Goal: Task Accomplishment & Management: Manage account settings

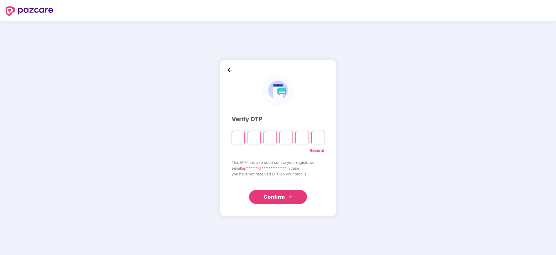
paste input "*"
type input "*"
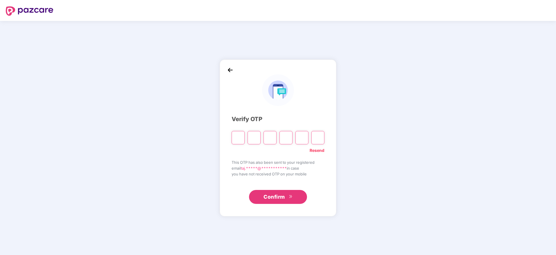
type input "*"
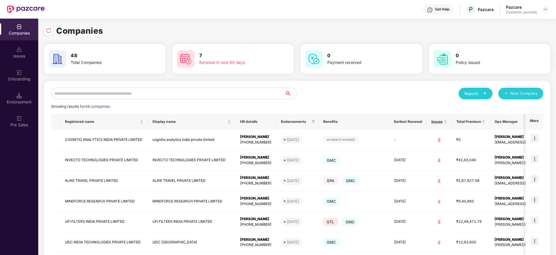
click at [164, 95] on input "text" at bounding box center [168, 94] width 234 height 12
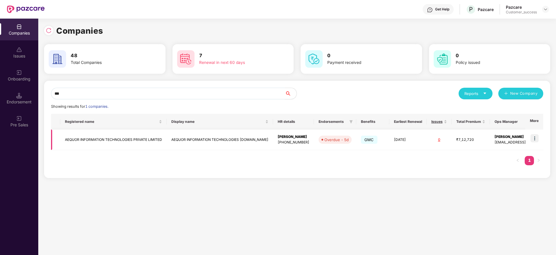
type input "***"
click at [537, 139] on img at bounding box center [535, 138] width 8 height 8
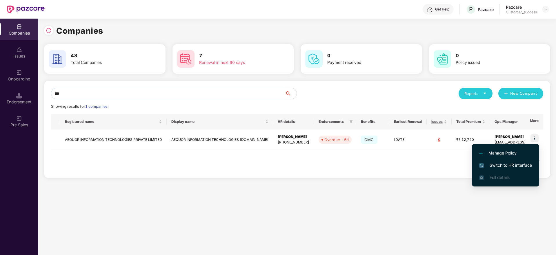
click at [504, 166] on span "Switch to HR interface" at bounding box center [505, 165] width 53 height 6
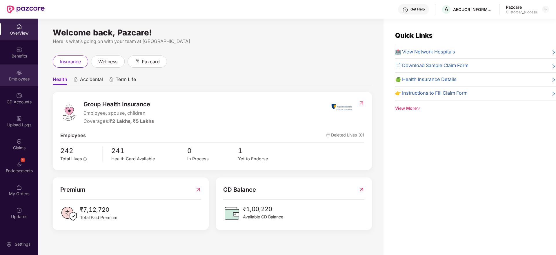
click at [19, 77] on div "Employees" at bounding box center [19, 79] width 38 height 6
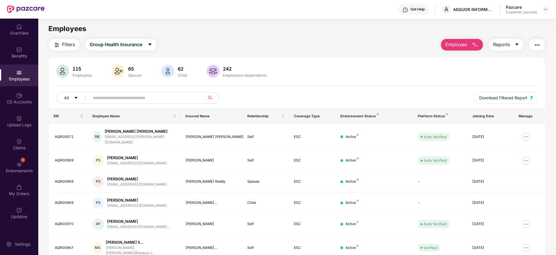
click at [63, 44] on span "Filters" at bounding box center [68, 44] width 13 height 7
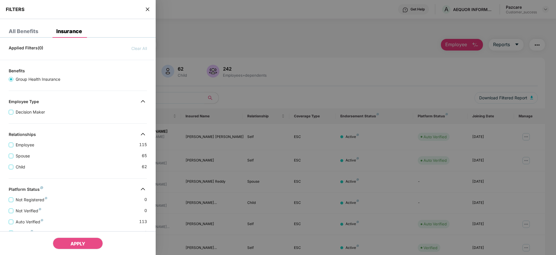
click at [109, 165] on div "Child [DEMOGRAPHIC_DATA]" at bounding box center [78, 164] width 138 height 11
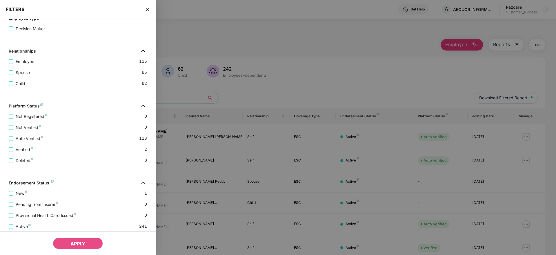
scroll to position [112, 0]
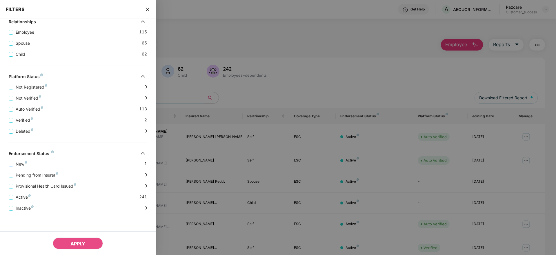
click at [22, 163] on span "New" at bounding box center [21, 164] width 16 height 6
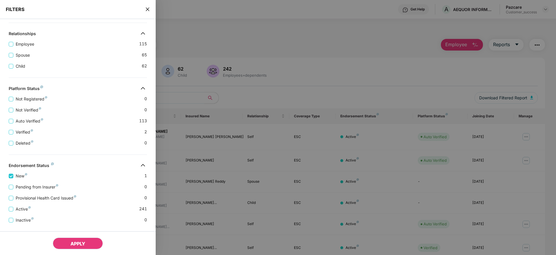
click at [85, 240] on button "APPLY" at bounding box center [78, 243] width 50 height 12
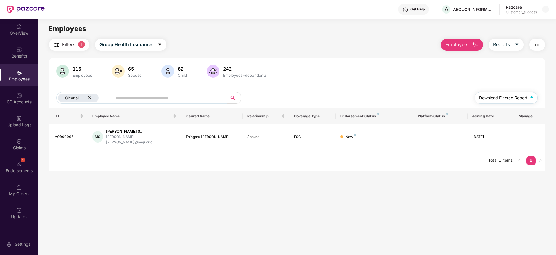
click at [504, 96] on span "Download Filtered Report" at bounding box center [503, 98] width 48 height 6
click at [89, 96] on icon "close" at bounding box center [90, 98] width 4 height 4
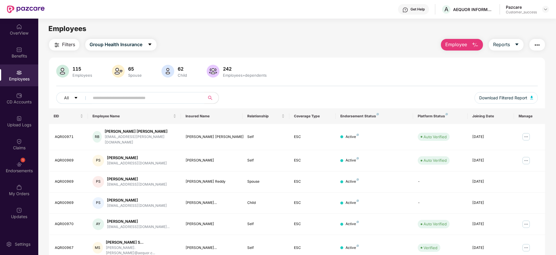
click at [472, 43] on img "button" at bounding box center [475, 44] width 7 height 7
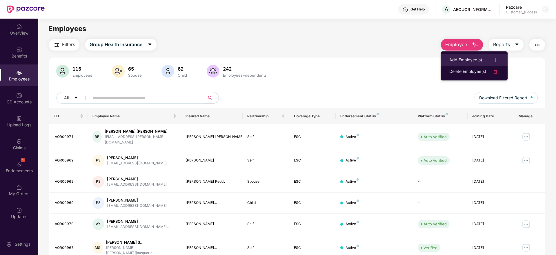
click at [465, 60] on div "Add Employee(s)" at bounding box center [465, 60] width 33 height 7
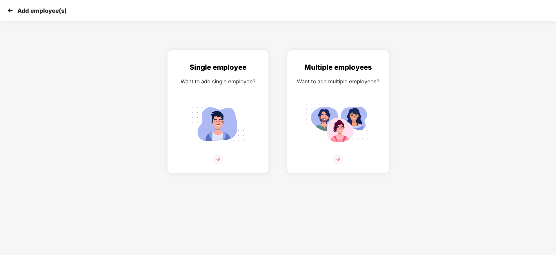
click at [340, 156] on img at bounding box center [338, 159] width 10 height 10
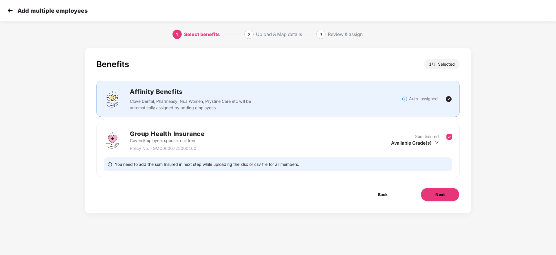
click at [432, 193] on button "Next" at bounding box center [440, 194] width 39 height 14
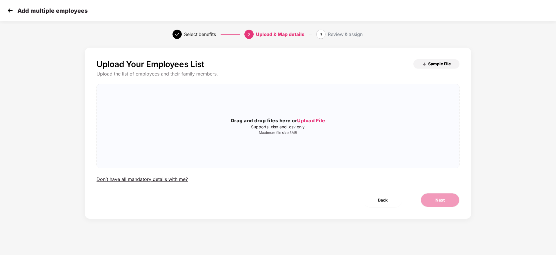
click at [436, 62] on span "Sample File" at bounding box center [439, 64] width 23 height 6
click at [319, 120] on span "Upload File" at bounding box center [311, 120] width 28 height 6
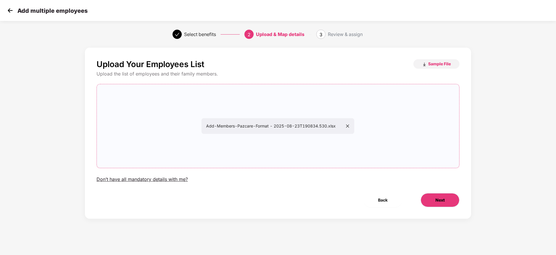
click at [431, 197] on button "Next" at bounding box center [440, 200] width 39 height 14
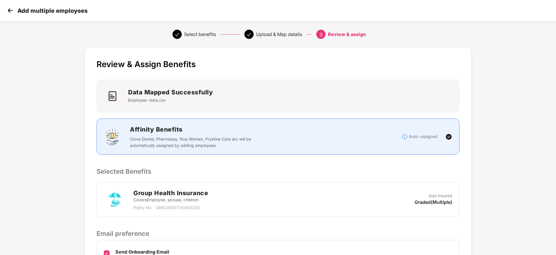
click at [431, 171] on p "Selected Benefits" at bounding box center [278, 171] width 363 height 10
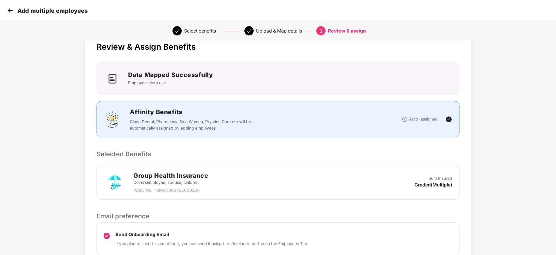
scroll to position [69, 0]
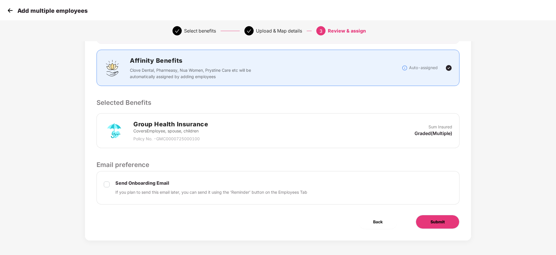
click at [431, 222] on span "Submit" at bounding box center [438, 221] width 14 height 6
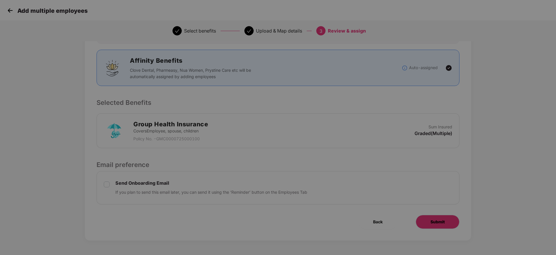
scroll to position [0, 0]
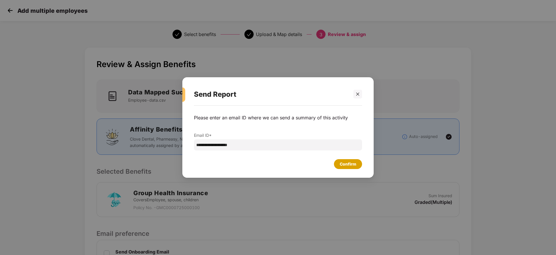
click at [352, 165] on div "Confirm" at bounding box center [348, 164] width 17 height 6
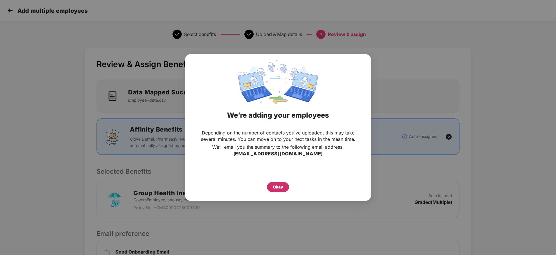
click at [281, 186] on div "Okay" at bounding box center [278, 187] width 10 height 6
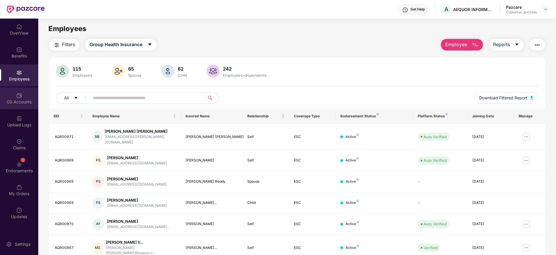
click at [26, 100] on div "CD Accounts" at bounding box center [19, 102] width 38 height 6
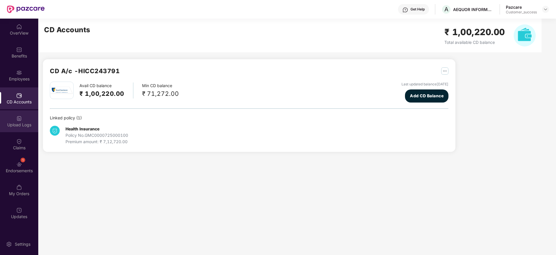
click at [19, 126] on div "Upload Logs" at bounding box center [19, 125] width 38 height 6
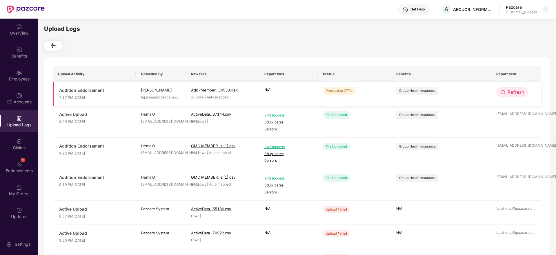
click at [506, 93] on button "Refresh" at bounding box center [512, 92] width 32 height 10
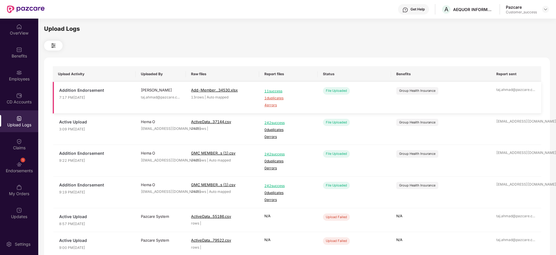
click at [271, 104] on span "4 errors" at bounding box center [288, 105] width 48 height 6
click at [17, 79] on div "Employees" at bounding box center [19, 79] width 38 height 6
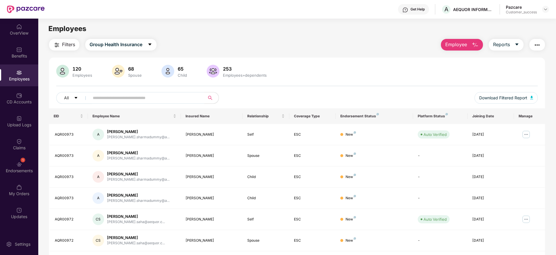
click at [463, 43] on span "Employee" at bounding box center [456, 44] width 22 height 7
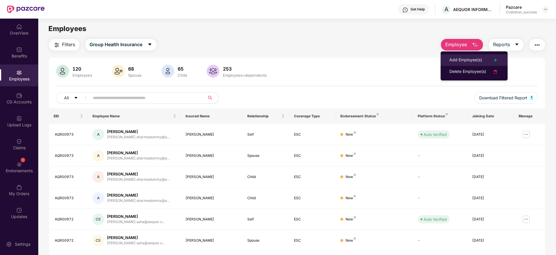
click at [476, 55] on li "Add Employee(s)" at bounding box center [474, 60] width 67 height 12
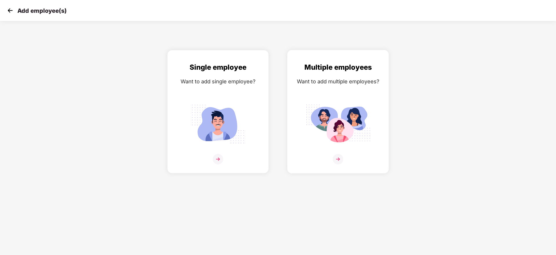
click at [338, 159] on img at bounding box center [338, 159] width 10 height 10
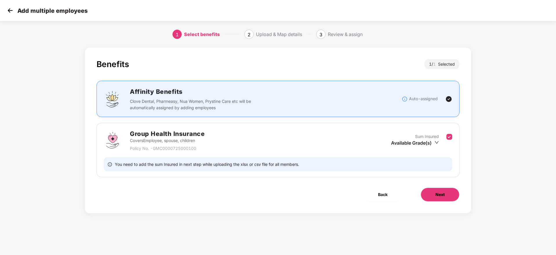
click at [438, 193] on span "Next" at bounding box center [439, 194] width 9 height 6
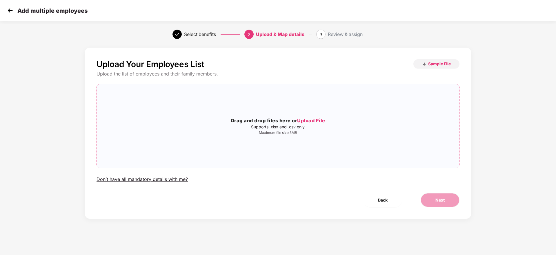
click at [322, 122] on span "Upload File" at bounding box center [311, 120] width 28 height 6
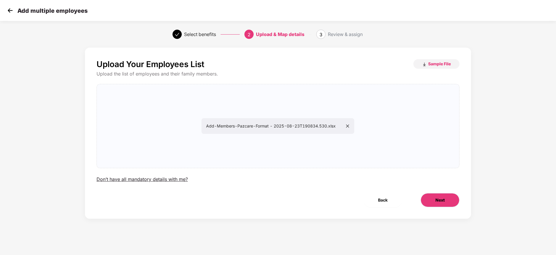
click at [444, 196] on button "Next" at bounding box center [440, 200] width 39 height 14
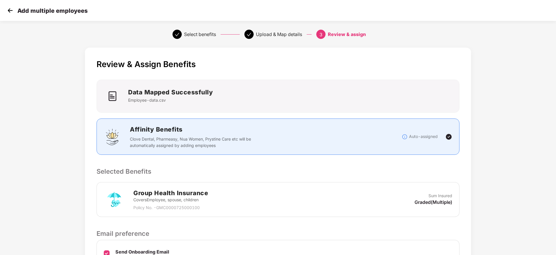
click at [373, 168] on p "Selected Benefits" at bounding box center [278, 171] width 363 height 10
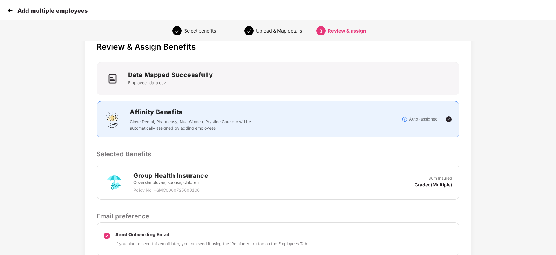
scroll to position [69, 0]
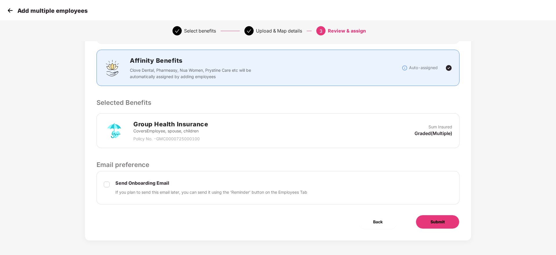
click at [440, 223] on span "Submit" at bounding box center [438, 221] width 14 height 6
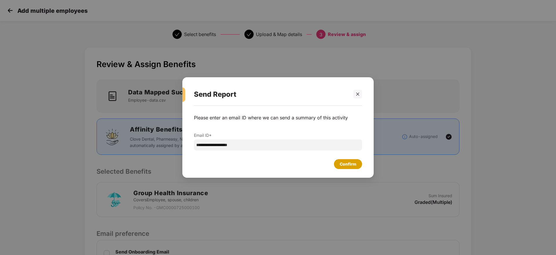
click at [347, 165] on div "Confirm" at bounding box center [348, 164] width 17 height 6
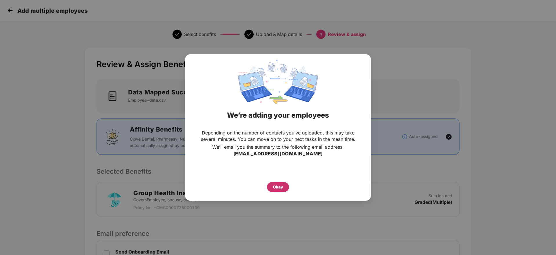
click at [278, 188] on div "Okay" at bounding box center [278, 187] width 10 height 6
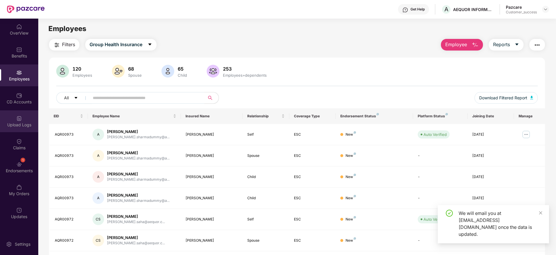
click at [17, 124] on div "Upload Logs" at bounding box center [19, 125] width 38 height 6
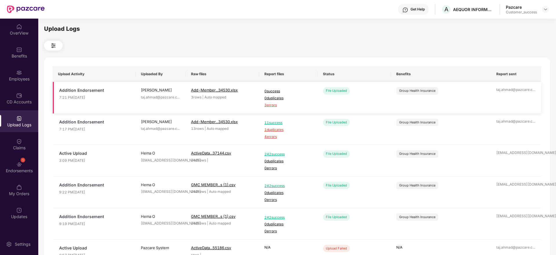
click at [273, 106] on span "3 errors" at bounding box center [288, 105] width 48 height 6
click at [17, 78] on div "Employees" at bounding box center [19, 79] width 38 height 6
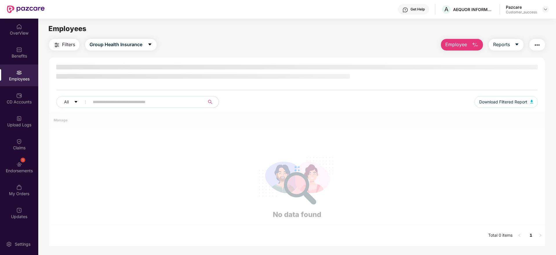
click at [17, 78] on div "Employees" at bounding box center [19, 79] width 38 height 6
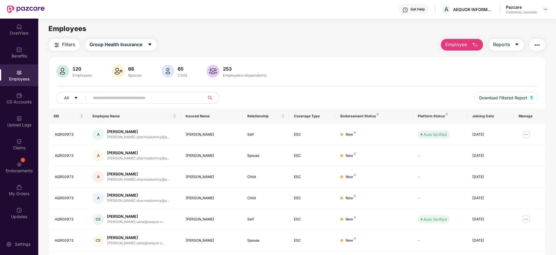
click at [454, 42] on span "Employee" at bounding box center [456, 44] width 22 height 7
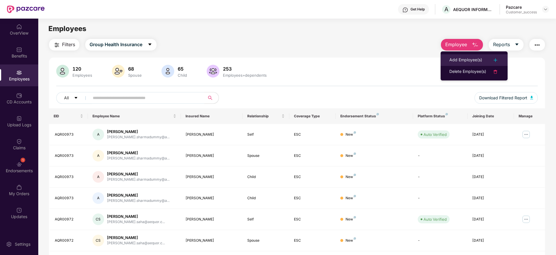
click at [465, 57] on div "Add Employee(s)" at bounding box center [465, 60] width 33 height 7
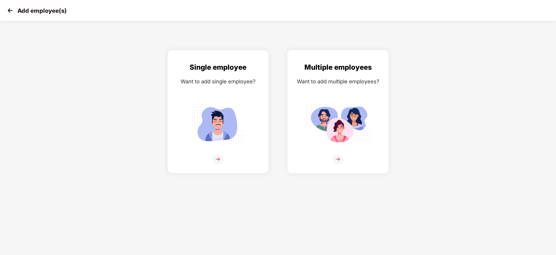
click at [337, 157] on img at bounding box center [338, 159] width 10 height 10
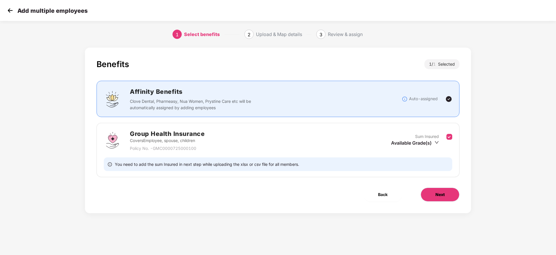
click at [438, 191] on span "Next" at bounding box center [439, 194] width 9 height 6
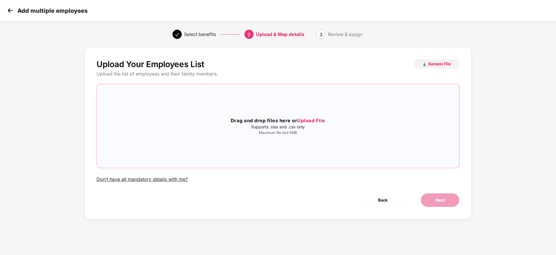
click at [317, 121] on span "Upload File" at bounding box center [311, 120] width 28 height 6
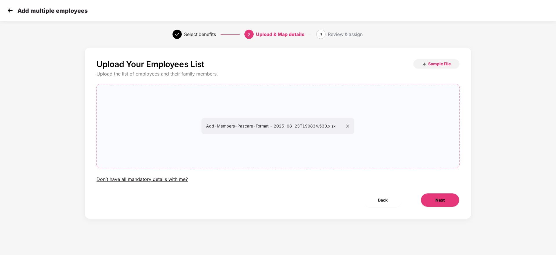
click at [444, 203] on button "Next" at bounding box center [440, 200] width 39 height 14
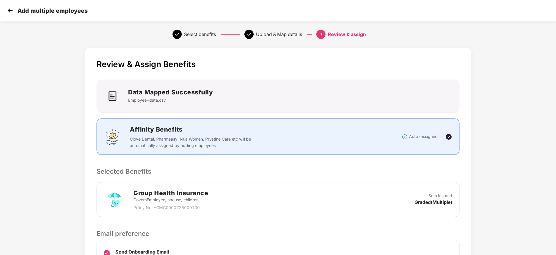
click at [382, 179] on div "Review & Assign Benefits Data Mapped Successfully Employee-data.csv Affinity Be…" at bounding box center [278, 178] width 386 height 261
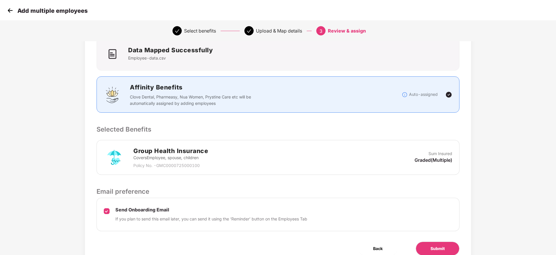
scroll to position [69, 0]
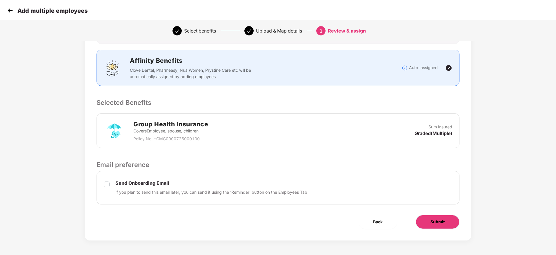
click at [434, 222] on span "Submit" at bounding box center [438, 221] width 14 height 6
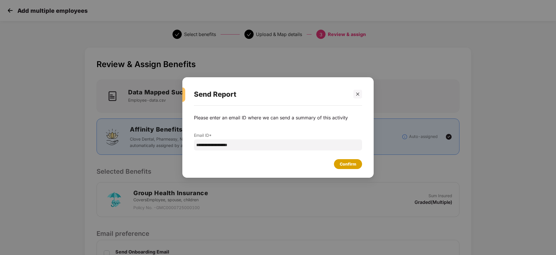
click at [348, 159] on div "Confirm" at bounding box center [348, 164] width 28 height 10
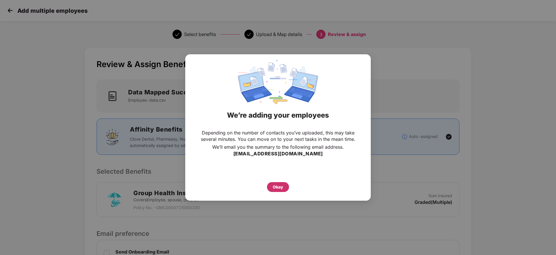
click at [271, 184] on div "Okay" at bounding box center [278, 187] width 22 height 10
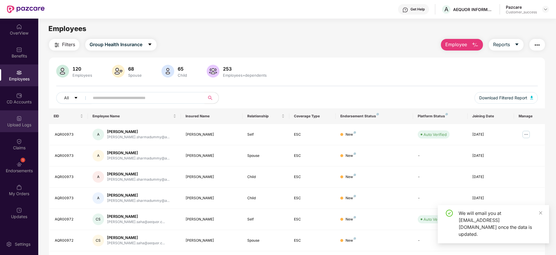
click at [22, 119] on div "Upload Logs" at bounding box center [19, 121] width 38 height 22
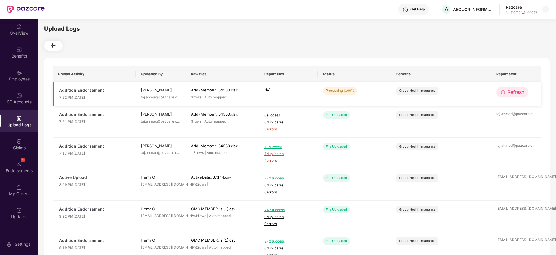
click at [514, 91] on span "Refresh" at bounding box center [516, 91] width 17 height 7
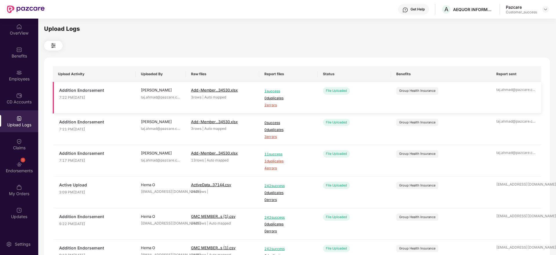
click at [274, 106] on span "2 errors" at bounding box center [288, 105] width 48 height 6
click at [19, 73] on img at bounding box center [19, 73] width 6 height 6
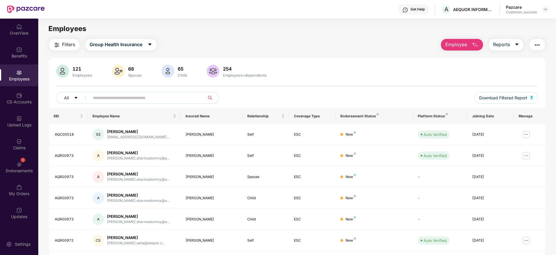
click at [457, 43] on span "Employee" at bounding box center [456, 44] width 22 height 7
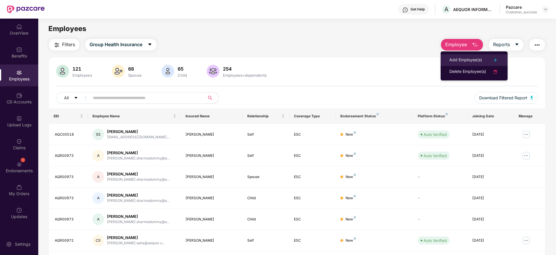
click at [464, 59] on div "Add Employee(s)" at bounding box center [465, 60] width 33 height 7
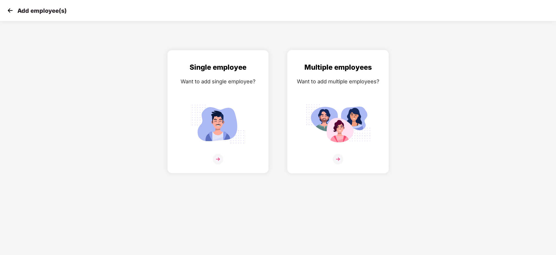
click at [341, 158] on img at bounding box center [338, 159] width 10 height 10
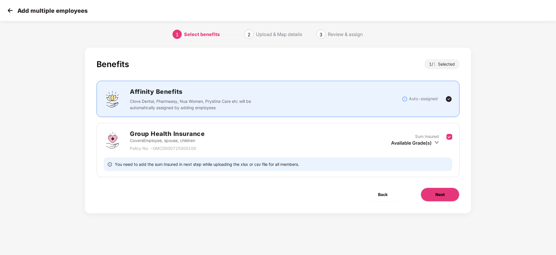
click at [437, 190] on button "Next" at bounding box center [440, 194] width 39 height 14
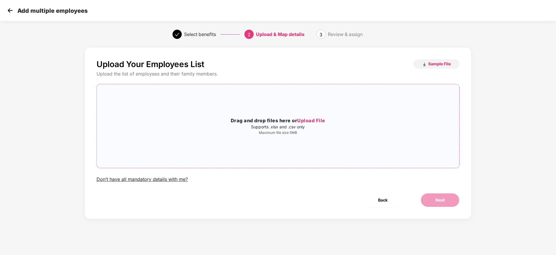
click at [311, 122] on span "Upload File" at bounding box center [311, 120] width 28 height 6
click at [437, 195] on button "Next" at bounding box center [440, 200] width 39 height 14
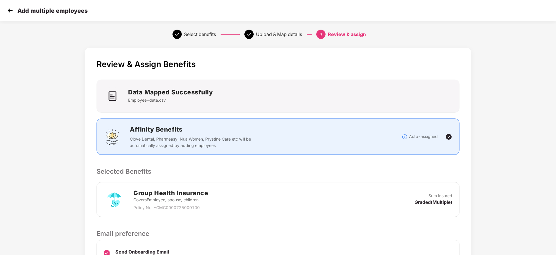
click at [440, 168] on p "Selected Benefits" at bounding box center [278, 171] width 363 height 10
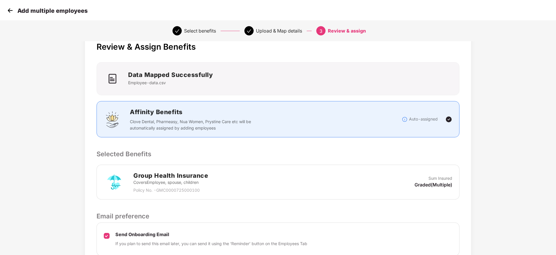
scroll to position [69, 0]
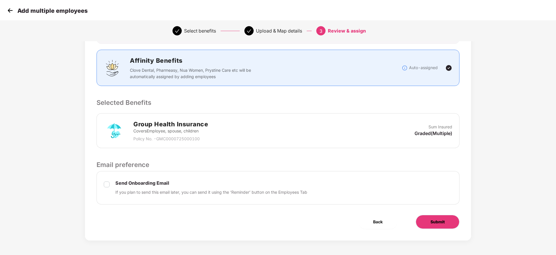
click at [435, 223] on span "Submit" at bounding box center [438, 221] width 14 height 6
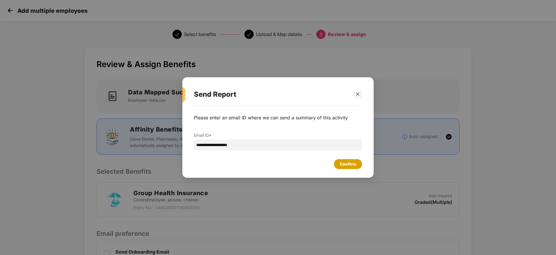
click at [348, 168] on div "Confirm" at bounding box center [348, 164] width 28 height 10
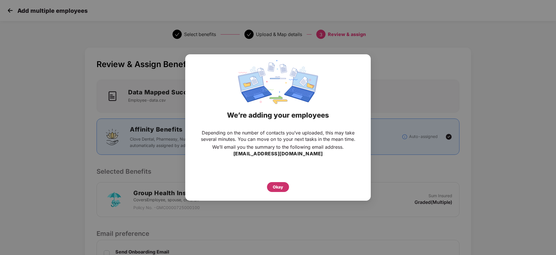
click at [279, 185] on div "Okay" at bounding box center [278, 187] width 10 height 6
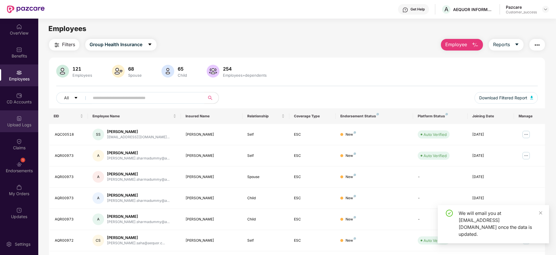
click at [28, 120] on div "Upload Logs" at bounding box center [19, 121] width 38 height 22
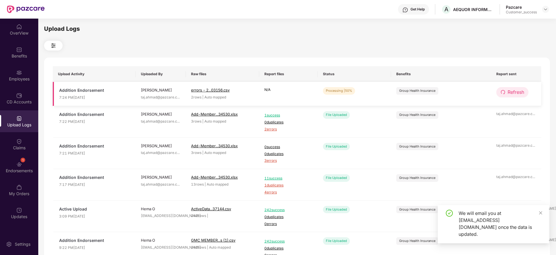
click at [507, 90] on button "Refresh" at bounding box center [512, 92] width 32 height 10
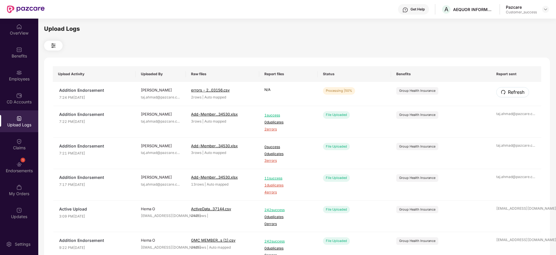
click at [507, 90] on button "Refresh" at bounding box center [512, 92] width 33 height 10
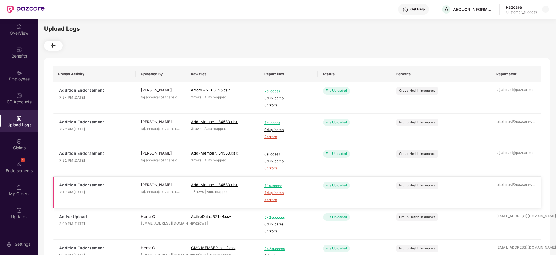
click at [275, 192] on span "1 duplicates" at bounding box center [288, 193] width 48 height 6
click at [20, 78] on div "Employees" at bounding box center [19, 79] width 38 height 6
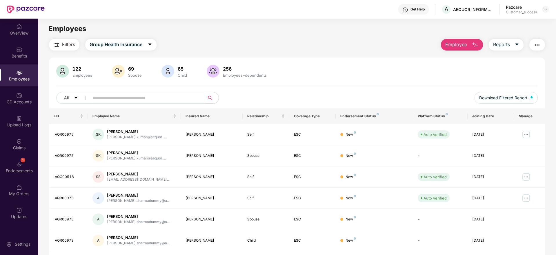
click at [132, 98] on input "text" at bounding box center [145, 97] width 104 height 9
paste input "********"
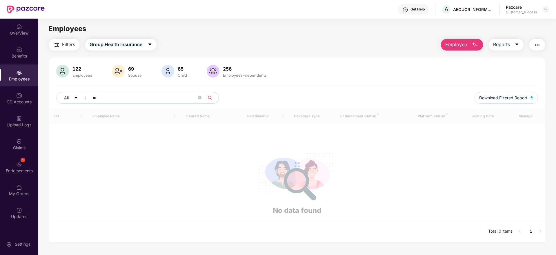
type input "*"
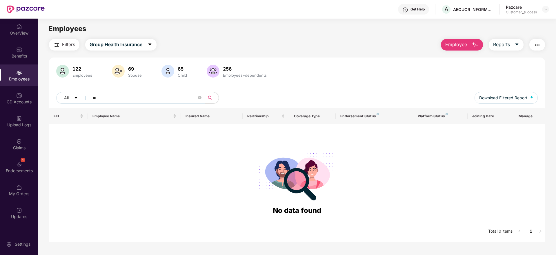
type input "*"
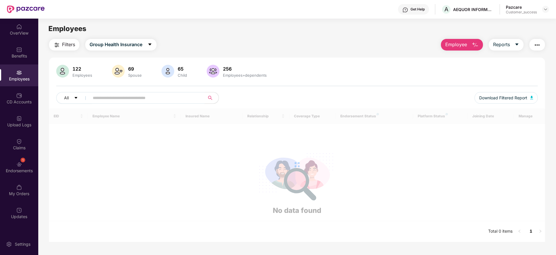
paste input "********"
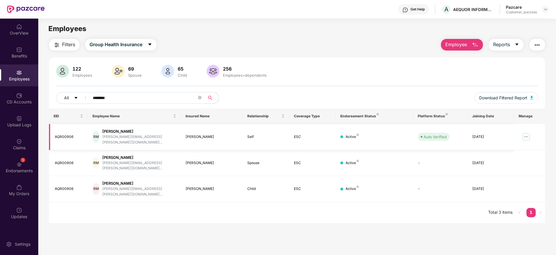
type input "********"
click at [526, 132] on img at bounding box center [526, 136] width 9 height 9
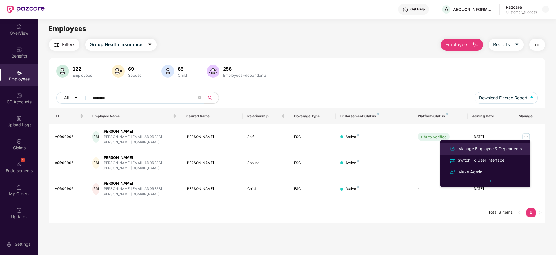
click at [490, 150] on div "Manage Employee & Dependents" at bounding box center [490, 148] width 66 height 6
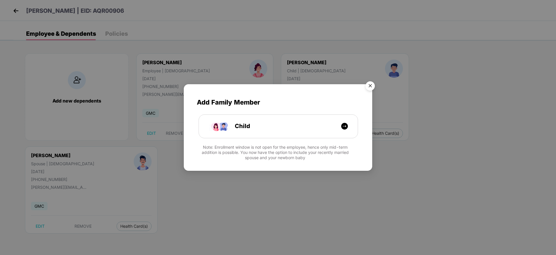
click at [370, 86] on img "Close" at bounding box center [370, 87] width 16 height 16
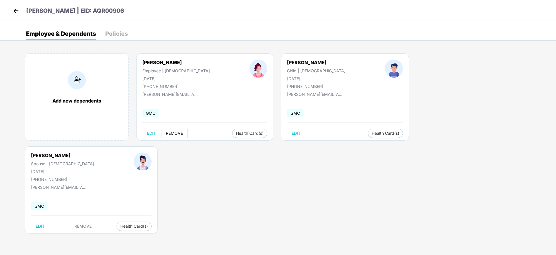
click at [178, 134] on span "REMOVE" at bounding box center [174, 133] width 17 height 5
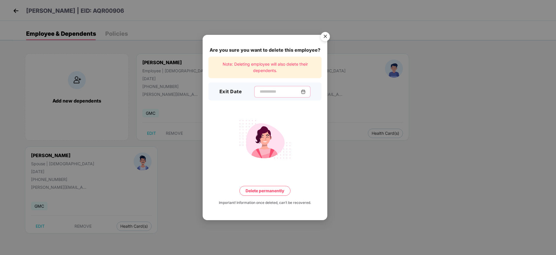
click at [266, 89] on input at bounding box center [280, 91] width 42 height 6
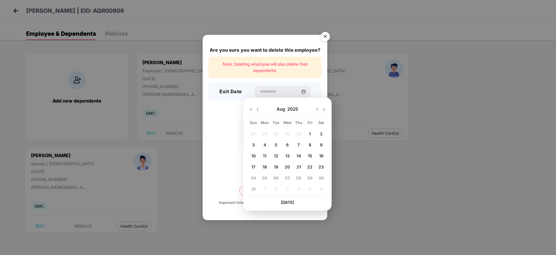
click at [310, 134] on span "1" at bounding box center [310, 133] width 2 height 5
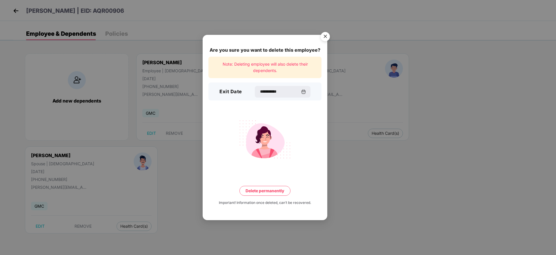
type input "**********"
click at [268, 190] on button "Delete permanently" at bounding box center [264, 191] width 51 height 10
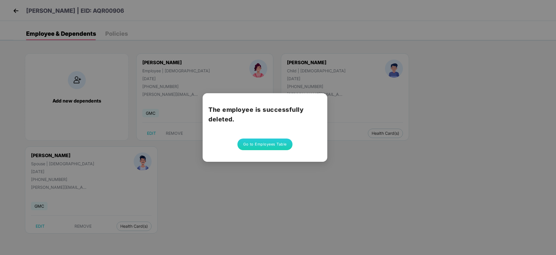
click at [263, 142] on button "Go to Employees Table" at bounding box center [264, 144] width 55 height 12
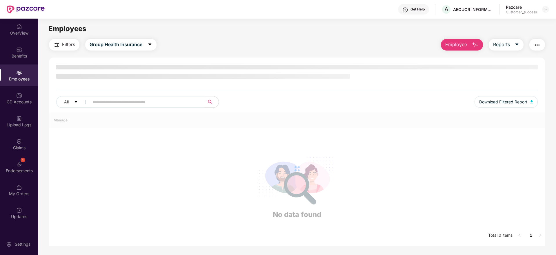
click at [144, 97] on input "text" at bounding box center [145, 101] width 104 height 9
paste input "********"
type input "*"
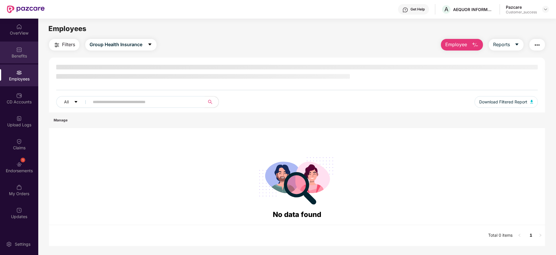
click at [18, 51] on img at bounding box center [19, 50] width 6 height 6
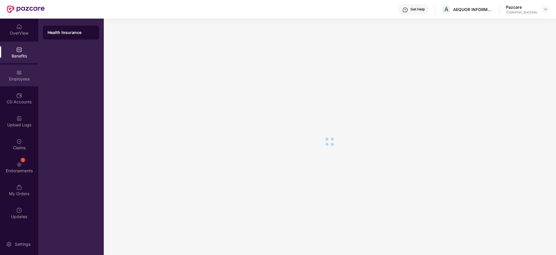
click at [15, 81] on div "Employees" at bounding box center [19, 79] width 38 height 6
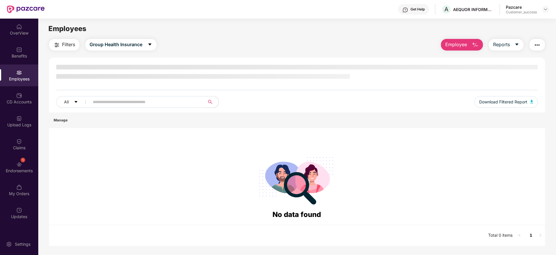
click at [128, 103] on input "text" at bounding box center [145, 101] width 104 height 9
paste input "********"
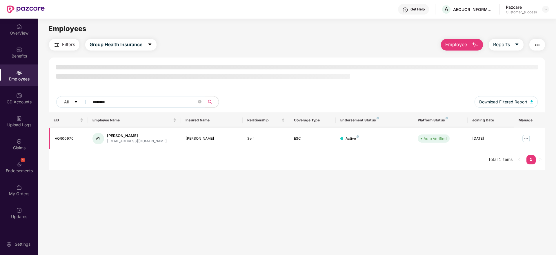
type input "********"
click at [526, 137] on img at bounding box center [526, 138] width 9 height 9
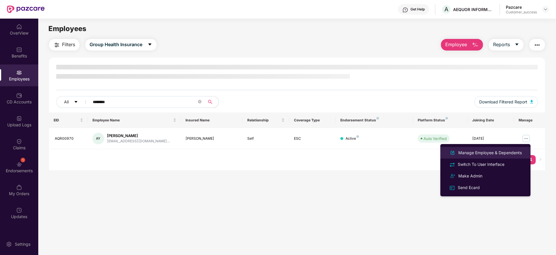
click at [481, 151] on div "Manage Employee & Dependents" at bounding box center [490, 152] width 66 height 6
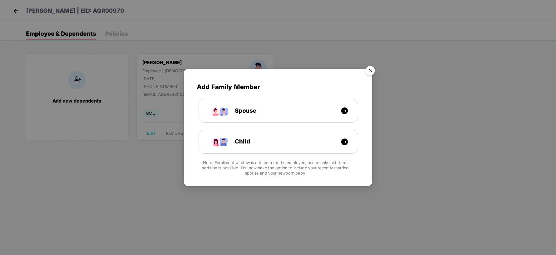
click at [372, 69] on img "Close" at bounding box center [370, 71] width 16 height 16
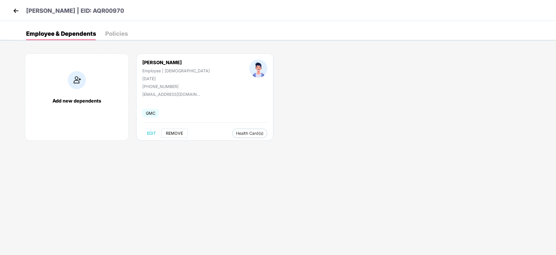
click at [175, 135] on span "REMOVE" at bounding box center [174, 133] width 17 height 5
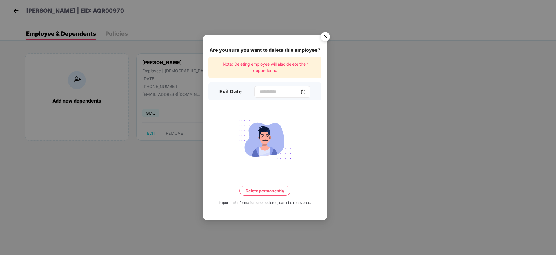
click at [255, 88] on div at bounding box center [282, 92] width 56 height 12
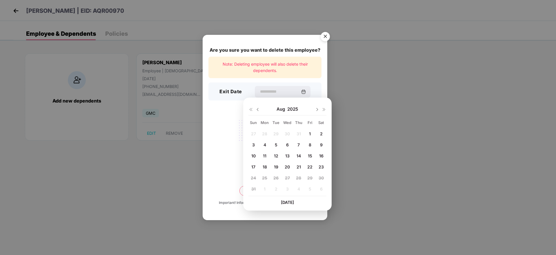
click at [258, 108] on img at bounding box center [257, 109] width 5 height 5
click at [311, 165] on span "25" at bounding box center [309, 166] width 5 height 5
type input "**********"
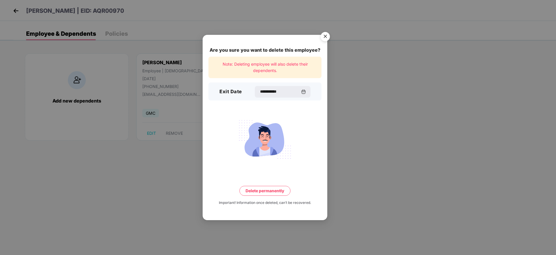
click at [272, 191] on button "Delete permanently" at bounding box center [264, 191] width 51 height 10
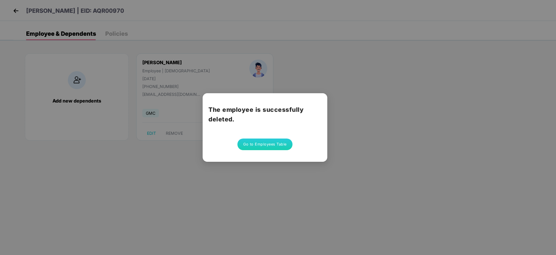
click at [265, 148] on button "Go to Employees Table" at bounding box center [264, 144] width 55 height 12
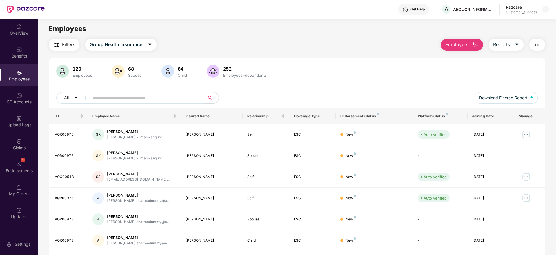
click at [120, 99] on input "text" at bounding box center [145, 97] width 104 height 9
paste input "********"
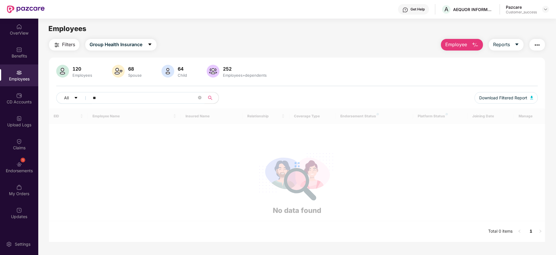
type input "*"
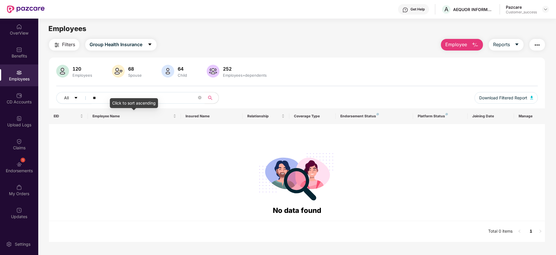
type input "*"
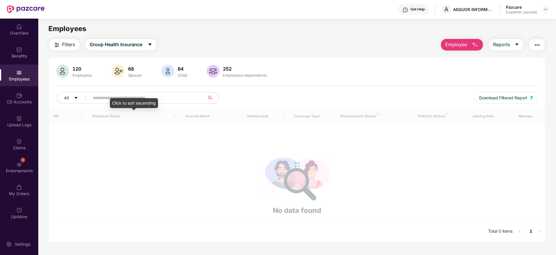
paste input "********"
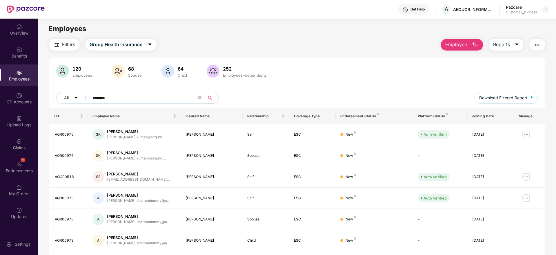
click at [125, 95] on input "********" at bounding box center [145, 97] width 104 height 9
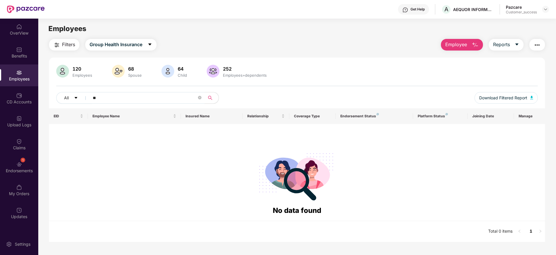
type input "*"
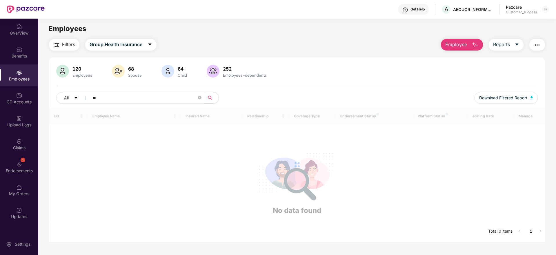
type input "*"
paste input "********"
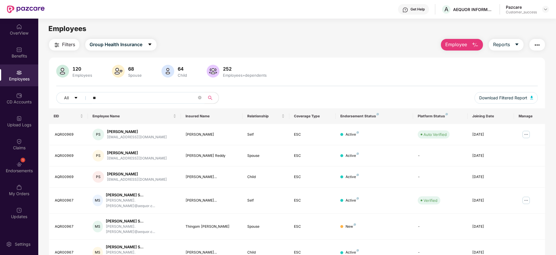
type input "*"
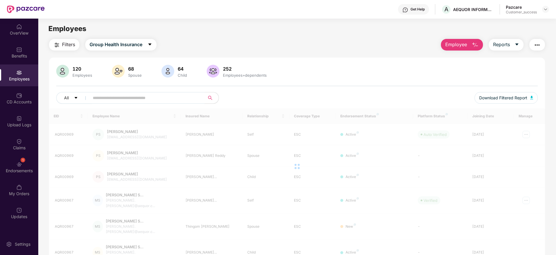
paste input "********"
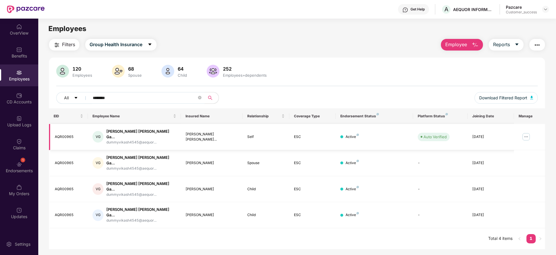
type input "********"
click at [524, 136] on img at bounding box center [526, 136] width 9 height 9
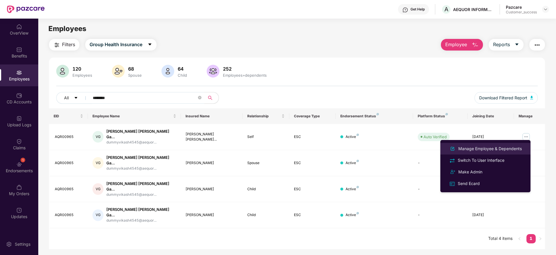
click at [495, 149] on div "Manage Employee & Dependents" at bounding box center [490, 148] width 66 height 6
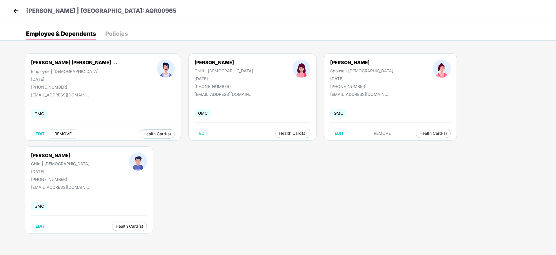
click at [69, 130] on button "REMOVE" at bounding box center [63, 133] width 26 height 9
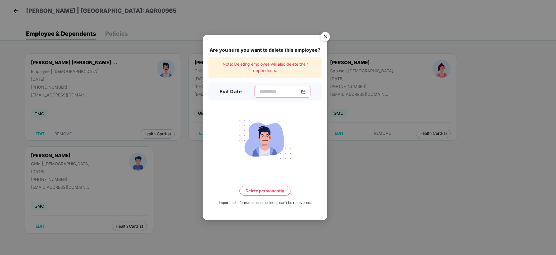
click at [260, 92] on input at bounding box center [280, 91] width 42 height 6
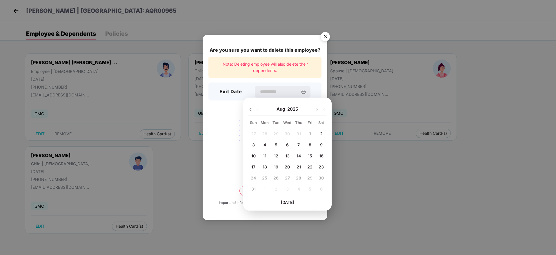
click at [257, 111] on img at bounding box center [257, 109] width 5 height 5
click at [310, 168] on span "25" at bounding box center [309, 166] width 5 height 5
type input "**********"
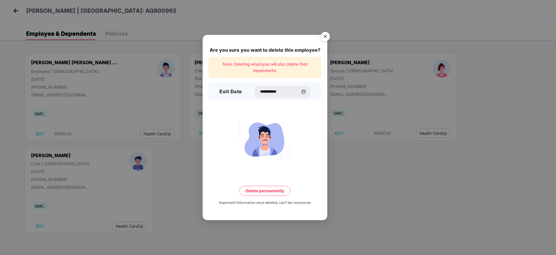
click at [285, 192] on button "Delete permanently" at bounding box center [264, 191] width 51 height 10
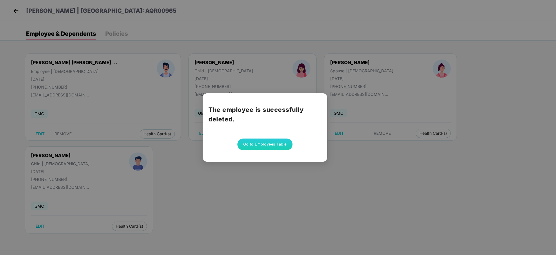
click at [263, 141] on button "Go to Employees Table" at bounding box center [264, 144] width 55 height 12
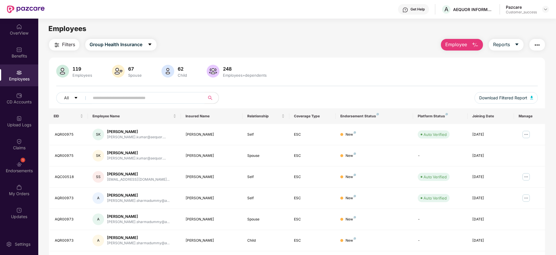
click at [123, 96] on input "text" at bounding box center [145, 97] width 104 height 9
paste input "********"
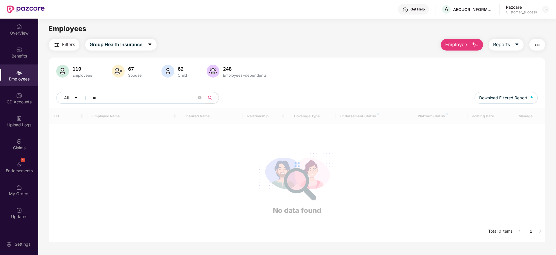
type input "*"
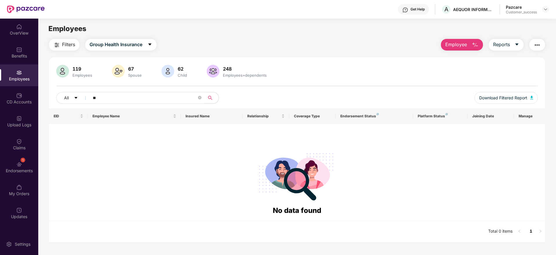
type input "*"
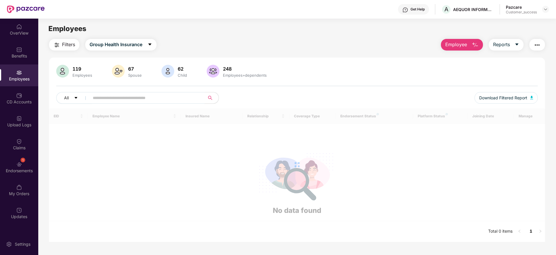
paste input "********"
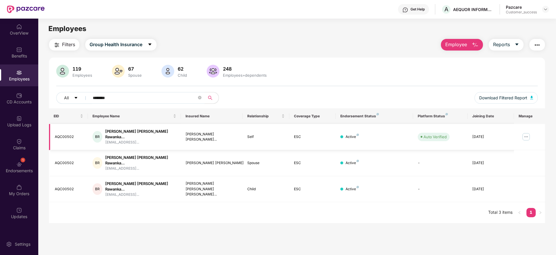
type input "********"
click at [525, 135] on img at bounding box center [526, 136] width 9 height 9
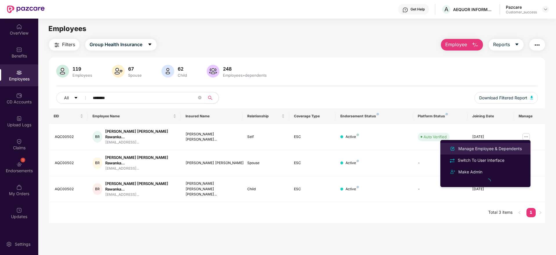
click at [488, 145] on div "Manage Employee & Dependents" at bounding box center [490, 148] width 66 height 6
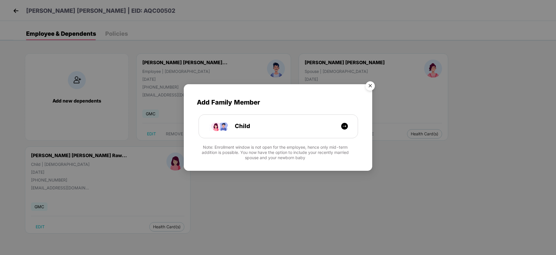
click at [370, 86] on img "Close" at bounding box center [370, 87] width 16 height 16
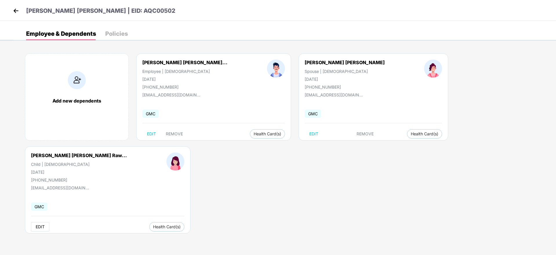
click at [45, 224] on span "EDIT" at bounding box center [40, 226] width 9 height 5
select select "*****"
select select "******"
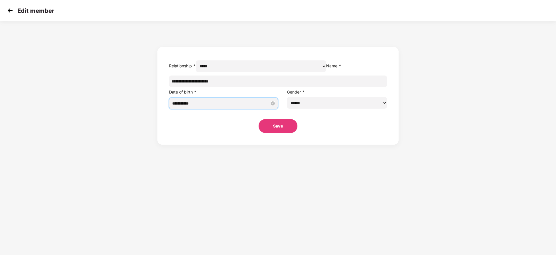
click at [223, 106] on input "**********" at bounding box center [220, 103] width 97 height 6
click at [291, 127] on button "button" at bounding box center [288, 129] width 6 height 12
click at [215, 129] on button "button" at bounding box center [218, 129] width 6 height 12
click at [282, 130] on button "button" at bounding box center [282, 129] width 6 height 12
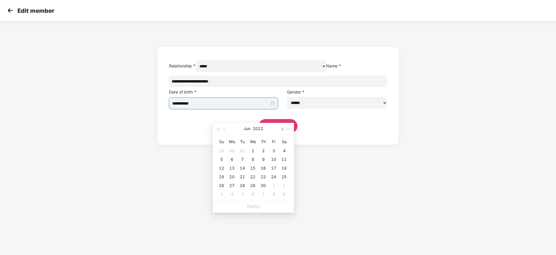
click at [282, 130] on button "button" at bounding box center [282, 129] width 6 height 12
click at [286, 130] on button "button" at bounding box center [288, 129] width 6 height 12
click at [216, 130] on button "button" at bounding box center [218, 129] width 6 height 12
click at [282, 131] on button "button" at bounding box center [282, 129] width 6 height 12
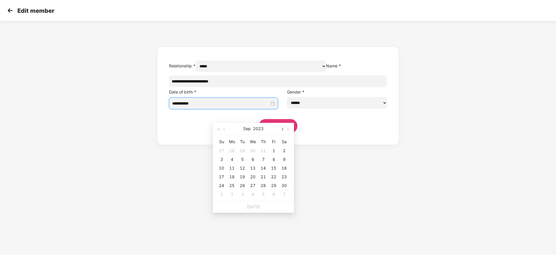
click at [282, 131] on button "button" at bounding box center [282, 129] width 6 height 12
type input "**********"
click at [223, 159] on div "5" at bounding box center [221, 159] width 7 height 7
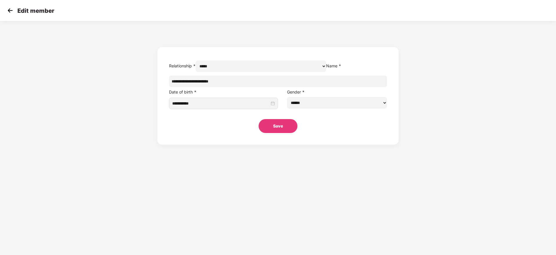
click at [280, 133] on button "Save" at bounding box center [278, 126] width 39 height 14
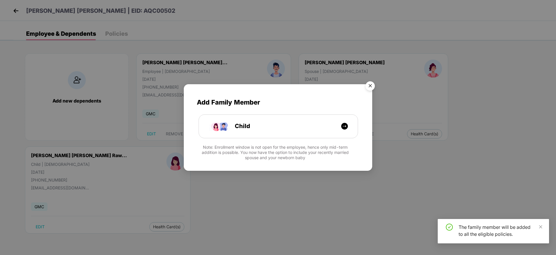
click at [367, 84] on img "Close" at bounding box center [370, 87] width 16 height 16
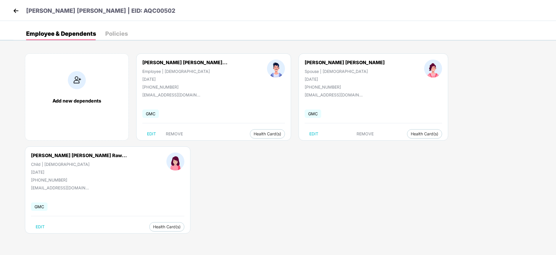
click at [20, 12] on header "[PERSON_NAME] [PERSON_NAME] | EID: AQC00502" at bounding box center [94, 11] width 164 height 10
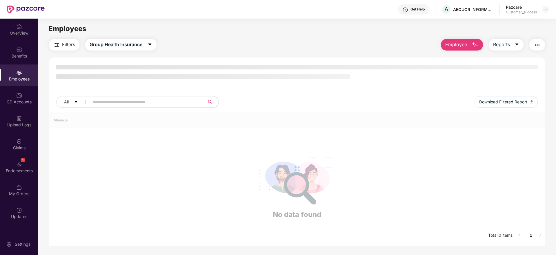
click at [144, 99] on input "text" at bounding box center [145, 101] width 104 height 9
paste input "**********"
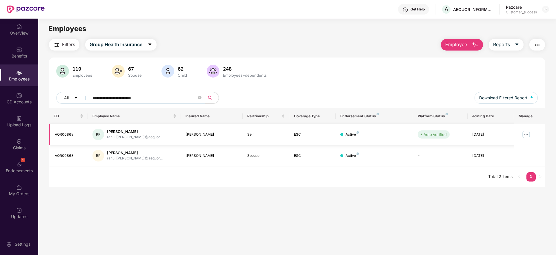
type input "**********"
click at [528, 134] on img at bounding box center [526, 134] width 9 height 9
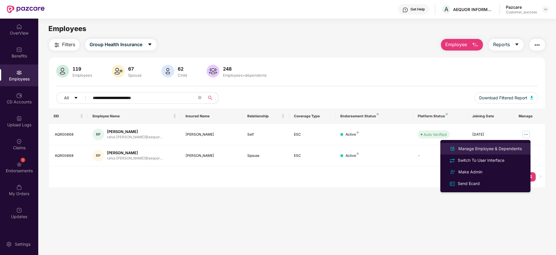
click at [482, 149] on div "Manage Employee & Dependents" at bounding box center [490, 148] width 66 height 6
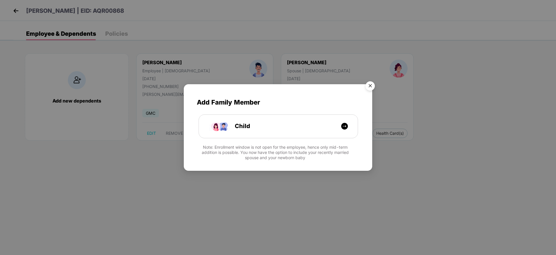
click at [372, 88] on img "Close" at bounding box center [370, 87] width 16 height 16
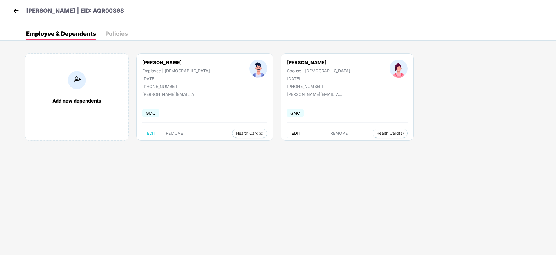
click at [292, 133] on span "EDIT" at bounding box center [296, 133] width 9 height 5
select select "******"
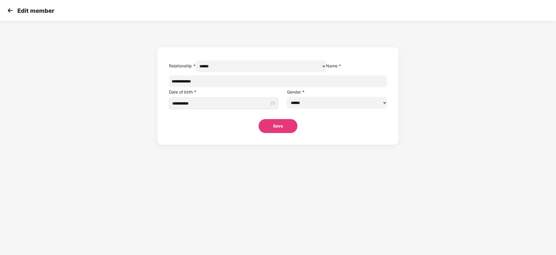
click at [248, 87] on input "**********" at bounding box center [278, 81] width 218 height 12
paste input "********"
type input "**********"
click at [274, 133] on button "Save" at bounding box center [278, 126] width 39 height 14
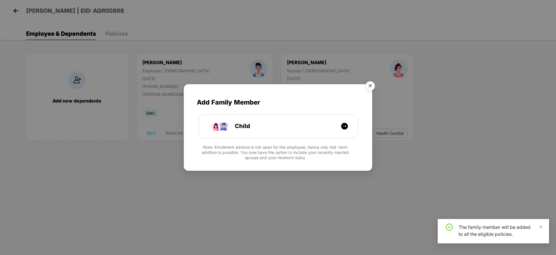
click at [369, 89] on img "Close" at bounding box center [370, 87] width 16 height 16
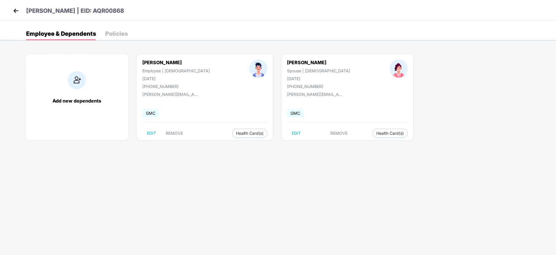
click at [19, 9] on img at bounding box center [16, 10] width 9 height 9
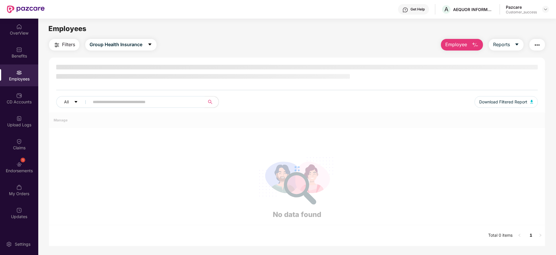
click at [133, 101] on input "text" at bounding box center [145, 101] width 104 height 9
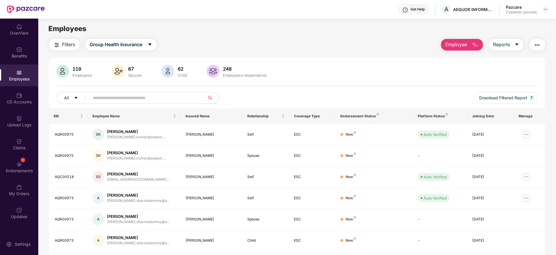
paste input "********"
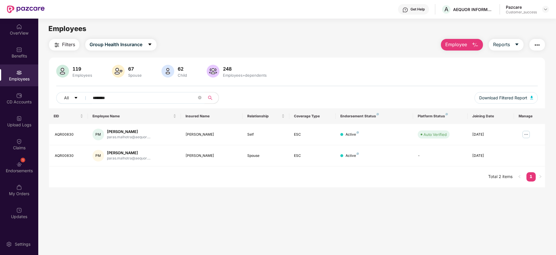
type input "********"
click at [525, 131] on img at bounding box center [526, 134] width 9 height 9
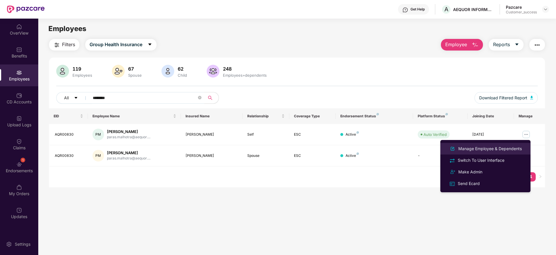
click at [485, 149] on div "Manage Employee & Dependents" at bounding box center [490, 148] width 66 height 6
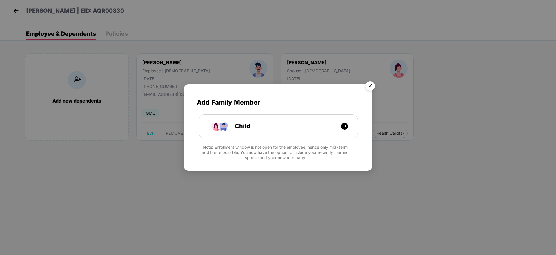
click at [373, 85] on img "Close" at bounding box center [370, 87] width 16 height 16
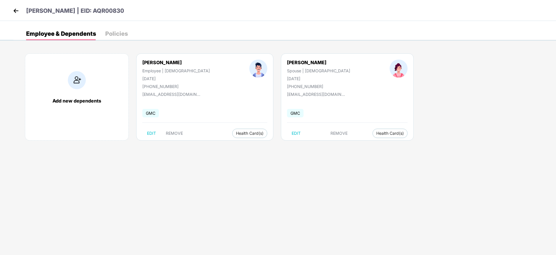
click at [14, 12] on img at bounding box center [16, 10] width 9 height 9
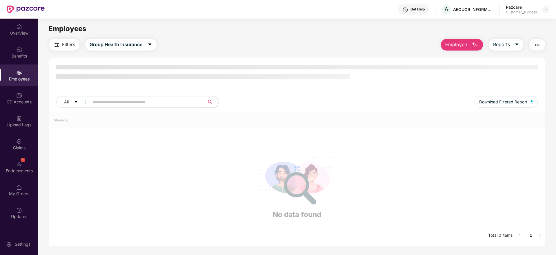
click at [106, 98] on input "text" at bounding box center [145, 101] width 104 height 9
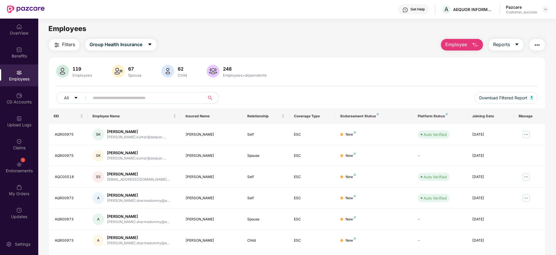
paste input "********"
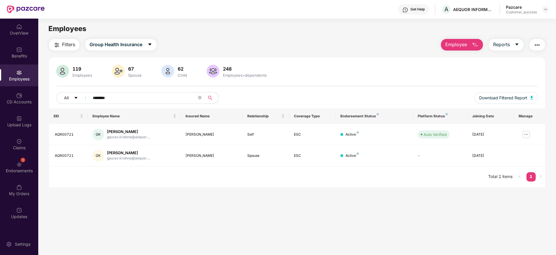
drag, startPoint x: 121, startPoint y: 99, endPoint x: 86, endPoint y: 99, distance: 34.8
click at [86, 99] on span "********" at bounding box center [145, 98] width 119 height 12
paste input "text"
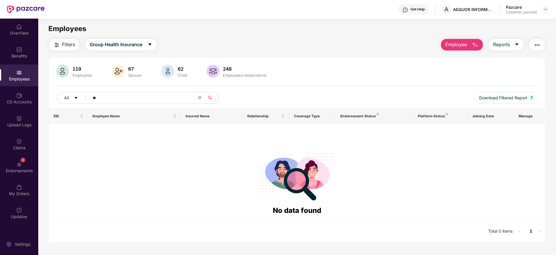
type input "*"
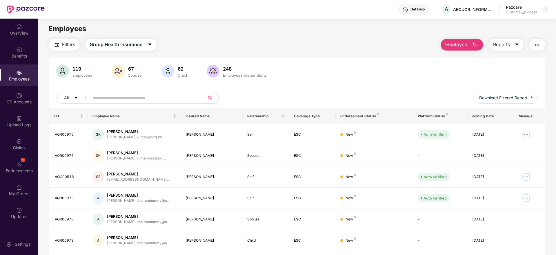
click at [103, 99] on input "text" at bounding box center [145, 97] width 104 height 9
paste input "**********"
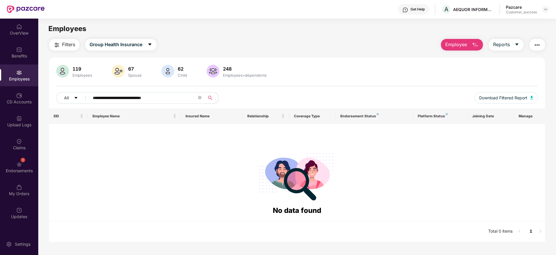
click at [97, 96] on input "**********" at bounding box center [145, 97] width 104 height 9
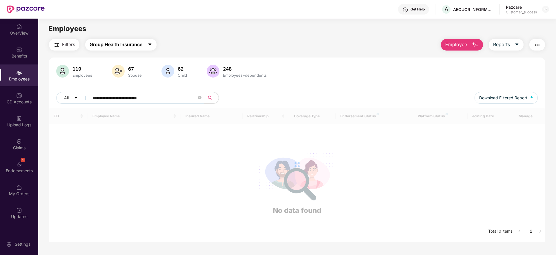
click at [132, 45] on span "Group Health Insurance" at bounding box center [116, 44] width 53 height 7
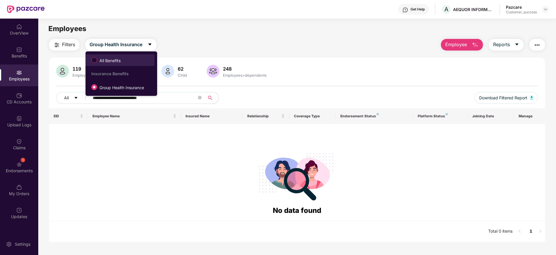
click at [128, 57] on span "All Benefits" at bounding box center [119, 60] width 63 height 10
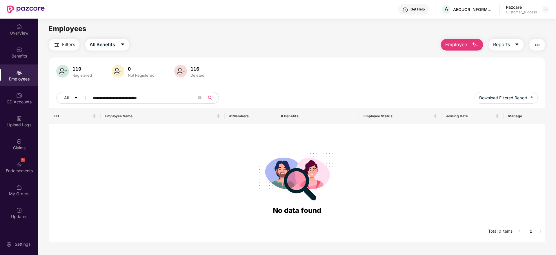
drag, startPoint x: 165, startPoint y: 97, endPoint x: 89, endPoint y: 99, distance: 76.3
click at [89, 99] on span "**********" at bounding box center [145, 98] width 119 height 12
paste input "text"
click at [114, 49] on button "All Benefits" at bounding box center [107, 45] width 44 height 12
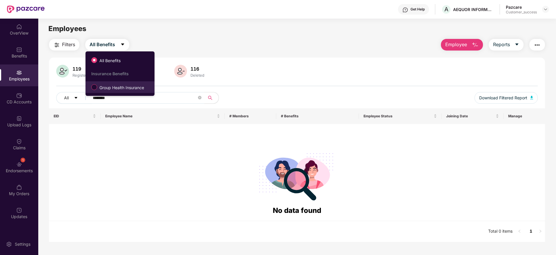
click at [109, 84] on span "Group Health Insurance" at bounding box center [121, 87] width 49 height 6
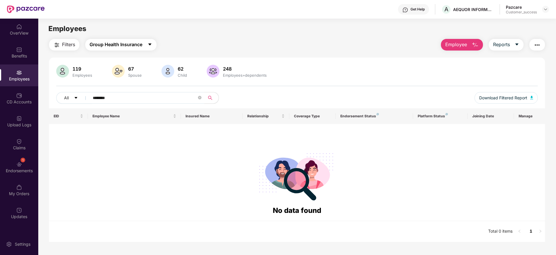
click at [115, 44] on span "Group Health Insurance" at bounding box center [116, 44] width 53 height 7
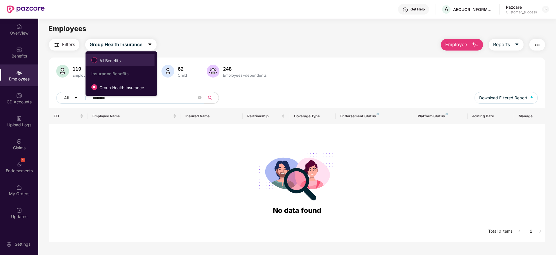
click at [108, 61] on span "All Benefits" at bounding box center [110, 60] width 26 height 6
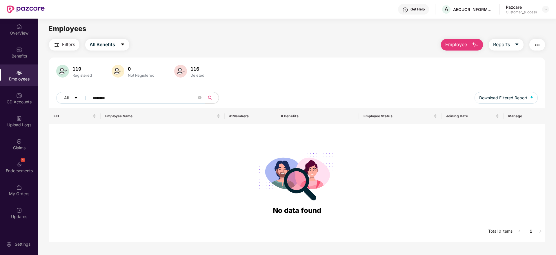
click at [125, 101] on input "********" at bounding box center [145, 97] width 104 height 9
type input "*"
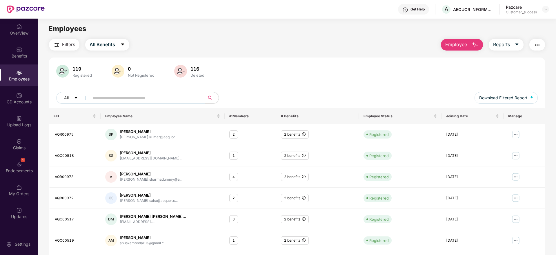
click at [105, 95] on input "text" at bounding box center [145, 97] width 104 height 9
paste input "********"
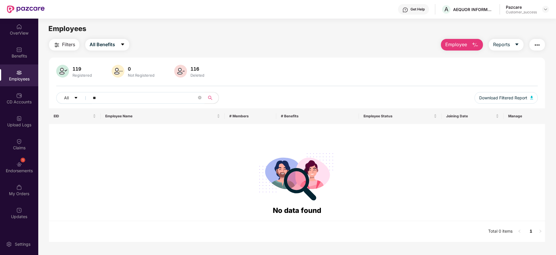
type input "*"
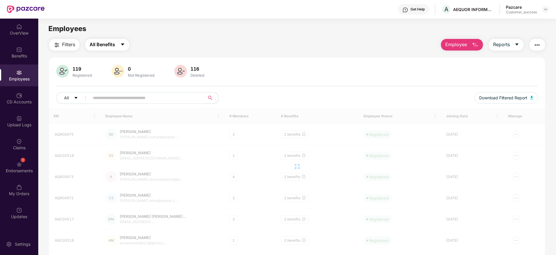
click at [101, 47] on span "All Benefits" at bounding box center [103, 44] width 26 height 7
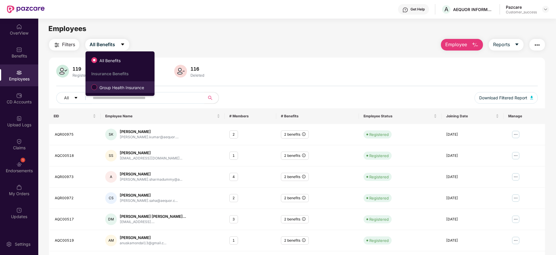
click at [115, 89] on span "Group Health Insurance" at bounding box center [121, 87] width 49 height 6
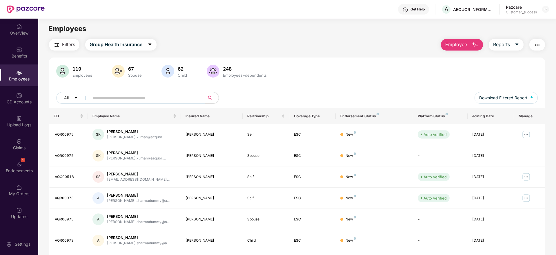
click at [155, 98] on input "text" at bounding box center [145, 97] width 104 height 9
paste input "********"
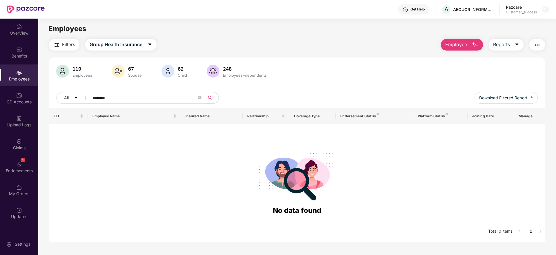
type input "********"
click at [17, 164] on img at bounding box center [19, 164] width 6 height 6
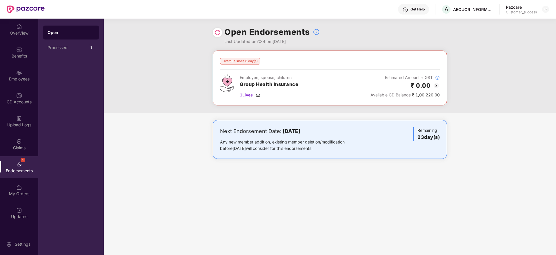
click at [224, 34] on div "Open Endorsements Last Updated on 7:34 pm[DATE]" at bounding box center [330, 35] width 234 height 32
click at [217, 30] on img at bounding box center [218, 33] width 6 height 6
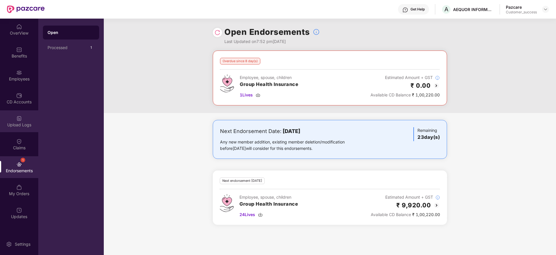
click at [17, 118] on img at bounding box center [19, 118] width 6 height 6
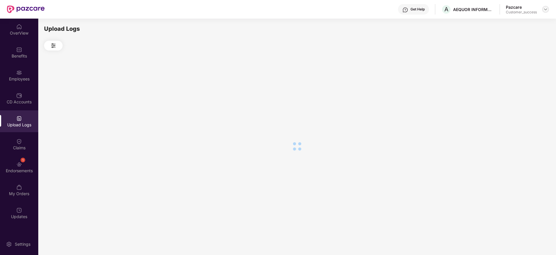
click at [547, 8] on img at bounding box center [545, 9] width 5 height 5
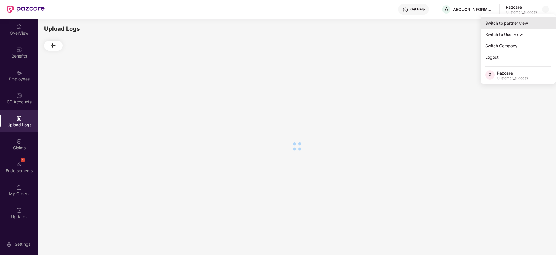
click at [514, 25] on div "Switch to partner view" at bounding box center [518, 22] width 75 height 11
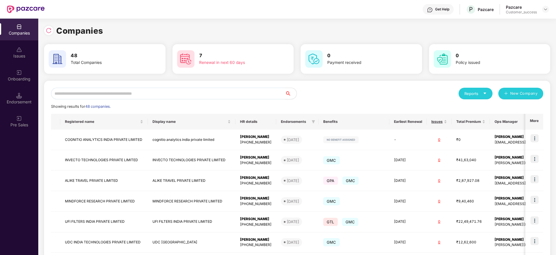
click at [181, 91] on input "text" at bounding box center [168, 94] width 234 height 12
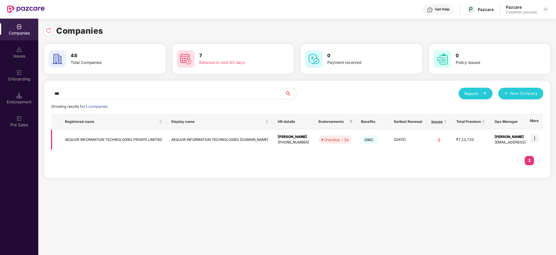
type input "***"
click at [141, 138] on td "AEQUOR INFORMATION TECHNOLOGIES PRIVATE LIMITED" at bounding box center [113, 139] width 106 height 21
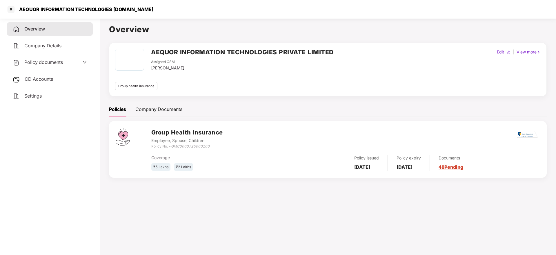
click at [463, 167] on link "48 Pending" at bounding box center [451, 167] width 25 height 6
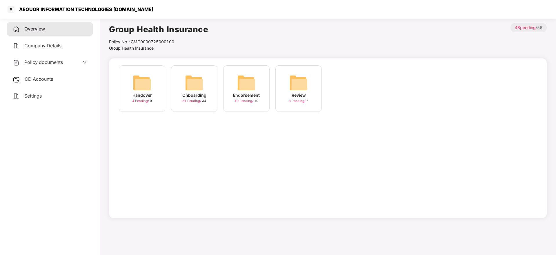
click at [197, 86] on img at bounding box center [194, 82] width 19 height 19
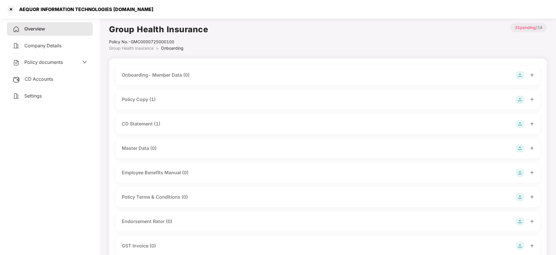
click at [518, 73] on img at bounding box center [520, 75] width 8 height 8
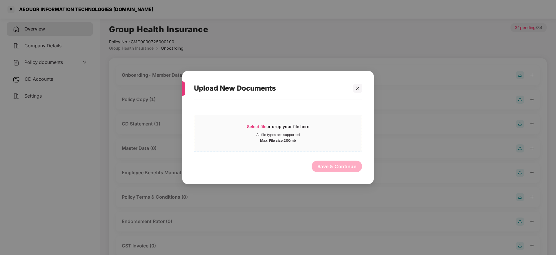
click at [252, 121] on span "Select file or drop your file here All file types are supported Max. File size …" at bounding box center [278, 133] width 168 height 28
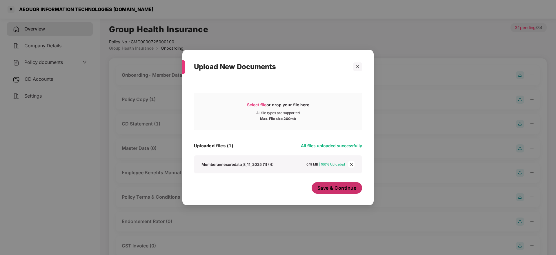
click at [336, 188] on span "Save & Continue" at bounding box center [336, 187] width 39 height 6
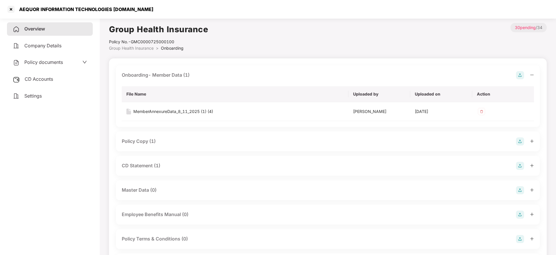
click at [222, 165] on div "CD Statement (1)" at bounding box center [328, 165] width 412 height 8
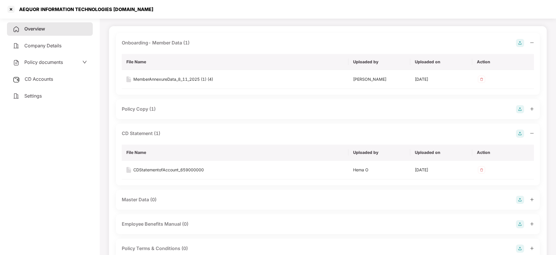
scroll to position [31, 0]
click at [192, 171] on div "CDStatementofAccount_659000000" at bounding box center [168, 170] width 70 height 6
click at [520, 200] on img at bounding box center [520, 200] width 8 height 8
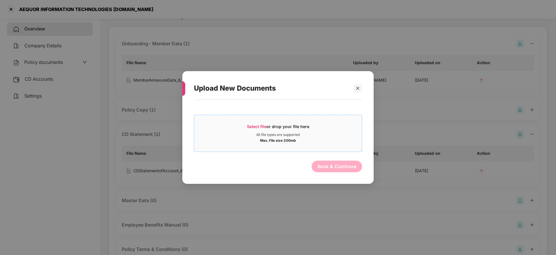
click at [257, 127] on span "Select file" at bounding box center [256, 126] width 19 height 5
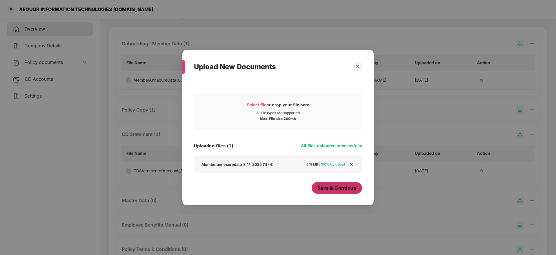
click at [333, 188] on span "Save & Continue" at bounding box center [336, 187] width 39 height 6
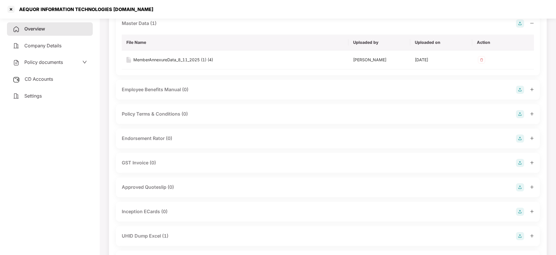
scroll to position [209, 0]
click at [520, 139] on img at bounding box center [520, 138] width 8 height 8
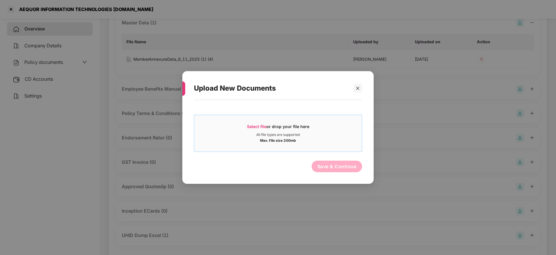
click at [255, 127] on span "Select file" at bounding box center [256, 126] width 19 height 5
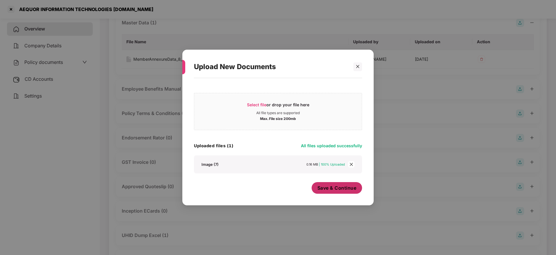
click at [336, 186] on span "Save & Continue" at bounding box center [336, 187] width 39 height 6
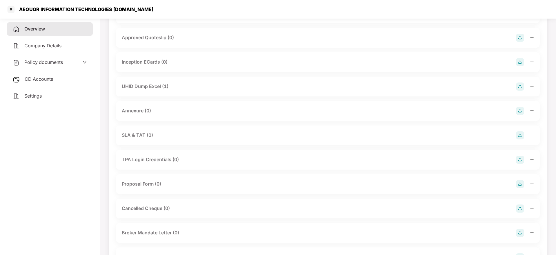
scroll to position [400, 0]
click at [519, 108] on img at bounding box center [520, 110] width 8 height 8
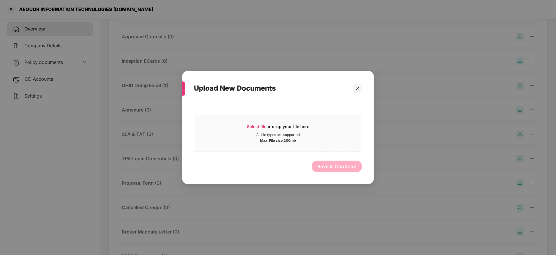
click at [263, 124] on span "Select file" at bounding box center [256, 126] width 19 height 5
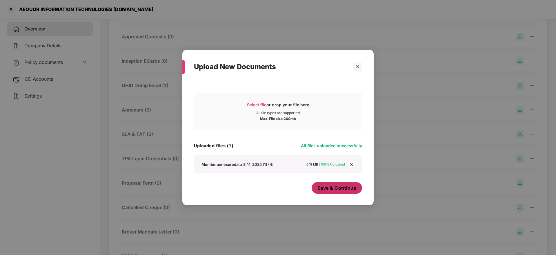
click at [342, 186] on span "Save & Continue" at bounding box center [336, 187] width 39 height 6
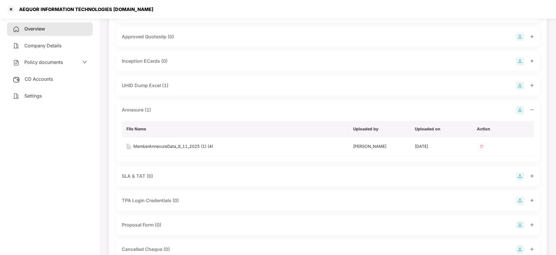
click at [521, 60] on img at bounding box center [520, 61] width 8 height 8
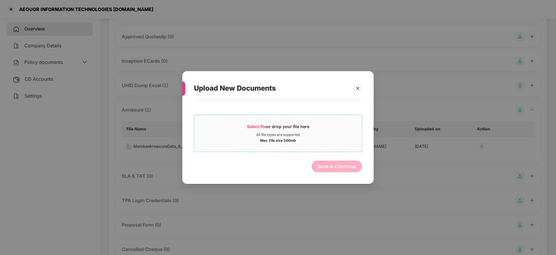
click at [269, 123] on span "Select file or drop your file here All file types are supported Max. File size …" at bounding box center [278, 133] width 168 height 28
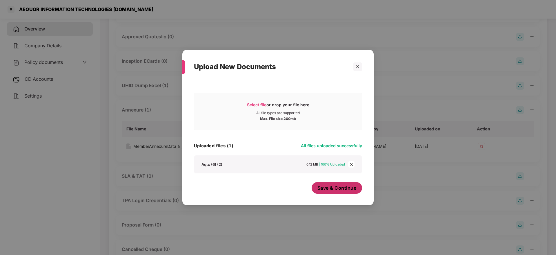
click at [332, 185] on span "Save & Continue" at bounding box center [336, 187] width 39 height 6
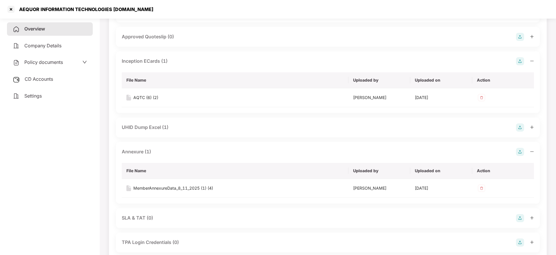
click at [553, 141] on main "Group Health Insurance Policy No.- GMC0000725000100 Group Health Insurance > On…" at bounding box center [328, 187] width 456 height 1142
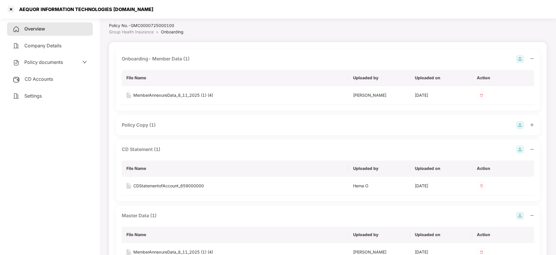
scroll to position [0, 0]
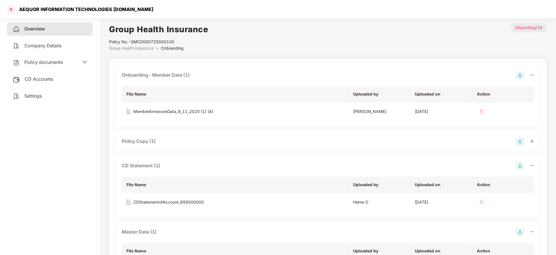
click at [12, 12] on div at bounding box center [10, 9] width 9 height 9
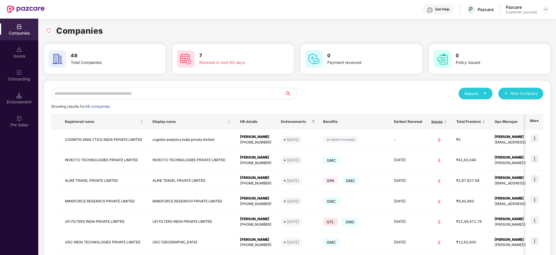
click at [132, 91] on input "text" at bounding box center [168, 94] width 234 height 12
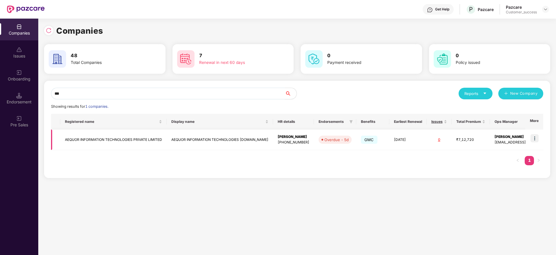
type input "***"
click at [536, 139] on img at bounding box center [535, 138] width 8 height 8
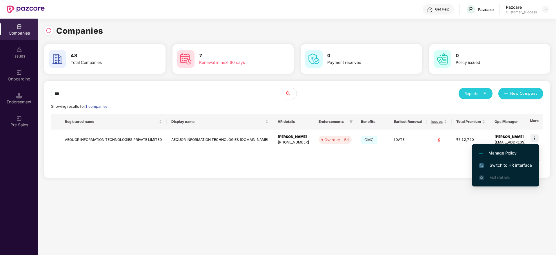
click at [501, 161] on li "Switch to HR interface" at bounding box center [505, 165] width 67 height 12
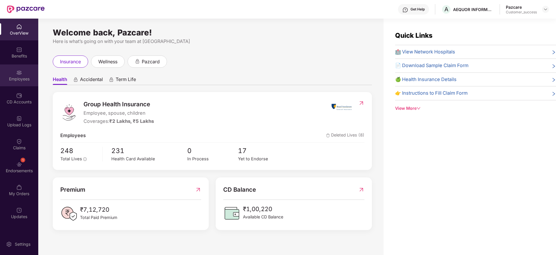
click at [10, 77] on div "Employees" at bounding box center [19, 79] width 38 height 6
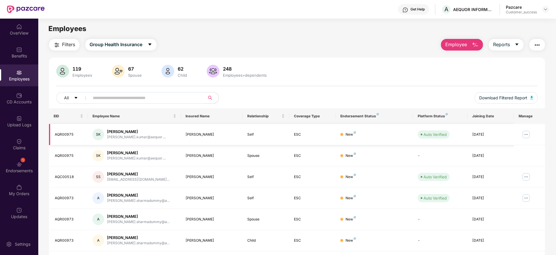
click at [529, 132] on img at bounding box center [526, 134] width 9 height 9
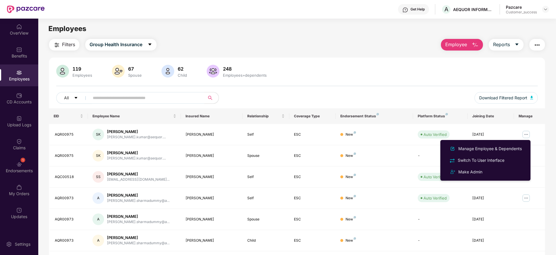
click at [547, 104] on div "Filters Group Health Insurance Employee Reports 119 Employees 67 Spouse 62 Chil…" at bounding box center [296, 197] width 517 height 317
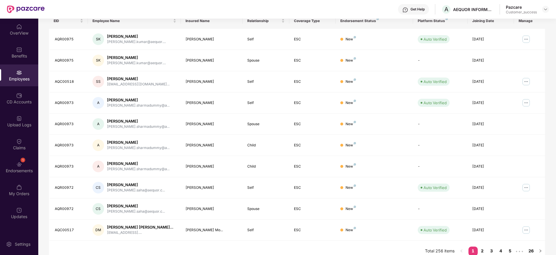
scroll to position [102, 0]
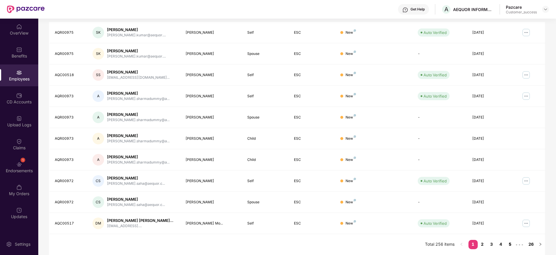
click at [509, 240] on link "5" at bounding box center [510, 243] width 9 height 9
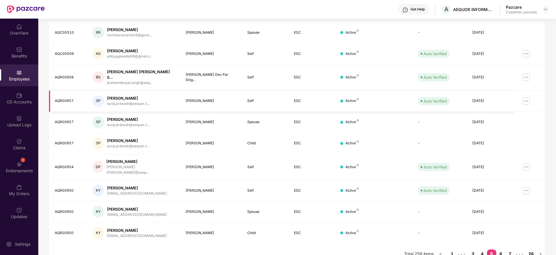
click at [524, 96] on img at bounding box center [526, 100] width 9 height 9
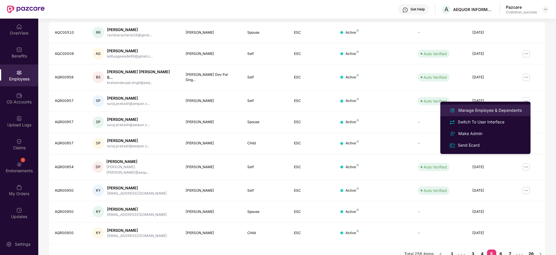
click at [481, 111] on div "Manage Employee & Dependents" at bounding box center [490, 110] width 66 height 6
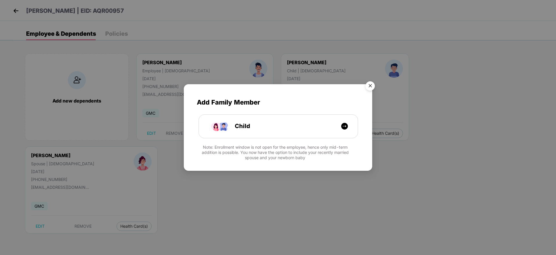
click at [371, 87] on img "Close" at bounding box center [370, 87] width 16 height 16
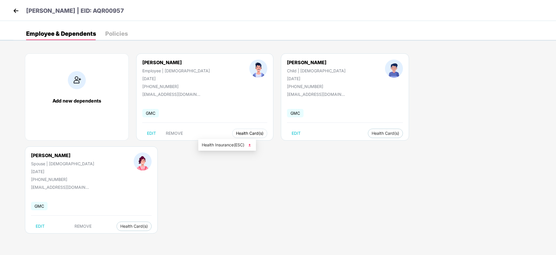
click at [232, 135] on button "Health Card(s)" at bounding box center [249, 132] width 35 height 9
click at [228, 146] on span "Health Insurance(ESC)" at bounding box center [227, 144] width 51 height 6
click at [16, 8] on img at bounding box center [16, 10] width 9 height 9
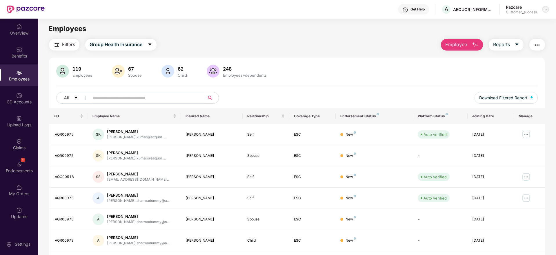
click at [546, 10] on img at bounding box center [545, 9] width 5 height 5
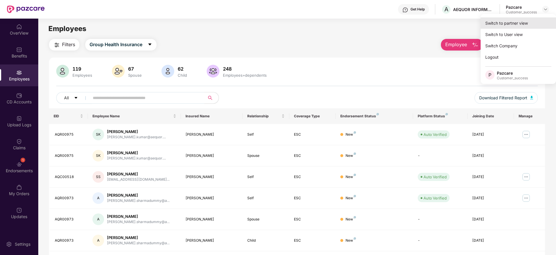
click at [517, 23] on div "Switch to partner view" at bounding box center [518, 22] width 75 height 11
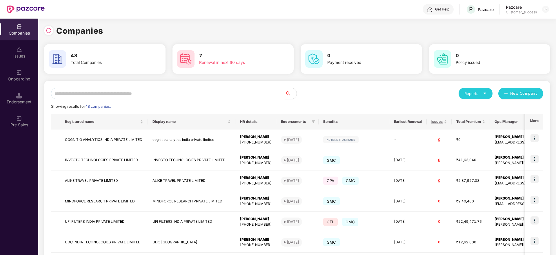
click at [135, 92] on input "text" at bounding box center [168, 94] width 234 height 12
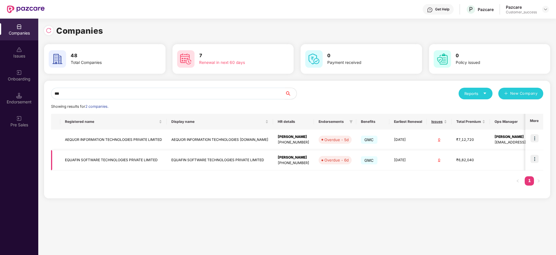
type input "***"
click at [539, 160] on td at bounding box center [534, 160] width 18 height 21
click at [536, 157] on img at bounding box center [535, 159] width 8 height 8
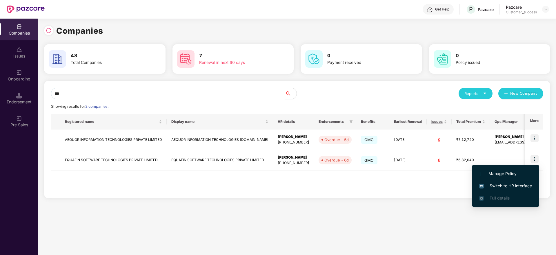
click at [504, 184] on span "Switch to HR interface" at bounding box center [505, 185] width 53 height 6
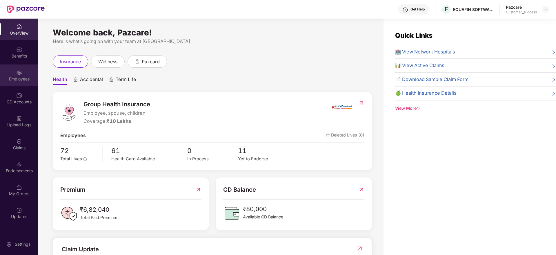
click at [26, 77] on div "Employees" at bounding box center [19, 79] width 38 height 6
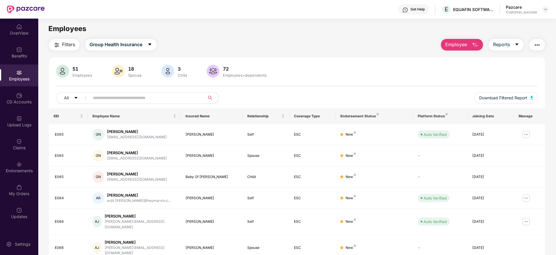
click at [156, 98] on input "text" at bounding box center [145, 97] width 104 height 9
paste input "**********"
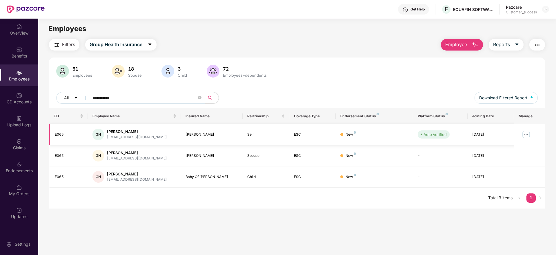
type input "**********"
click at [525, 135] on img at bounding box center [526, 134] width 9 height 9
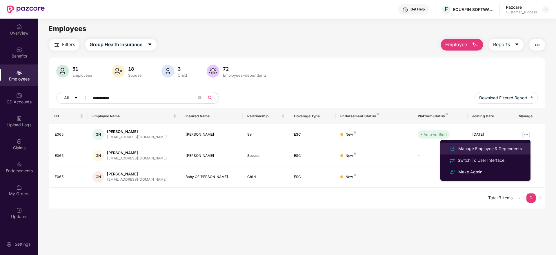
click at [486, 149] on div "Manage Employee & Dependents" at bounding box center [490, 148] width 66 height 6
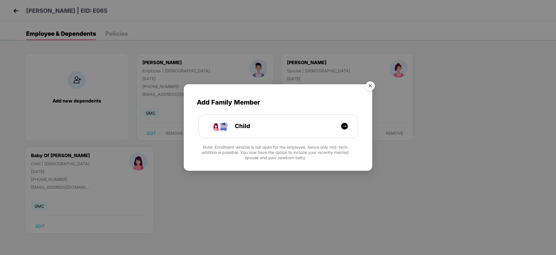
click at [370, 85] on img "Close" at bounding box center [370, 87] width 16 height 16
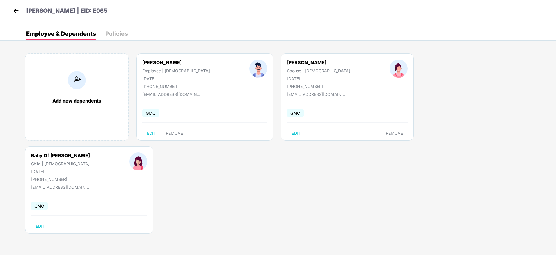
click at [16, 13] on img at bounding box center [16, 10] width 9 height 9
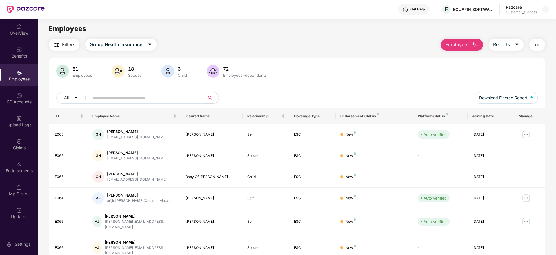
click at [130, 99] on input "text" at bounding box center [145, 97] width 104 height 9
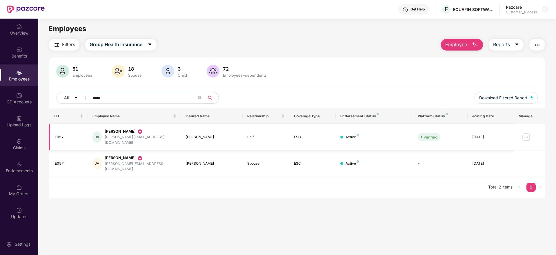
type input "*****"
click at [525, 135] on img at bounding box center [526, 136] width 9 height 9
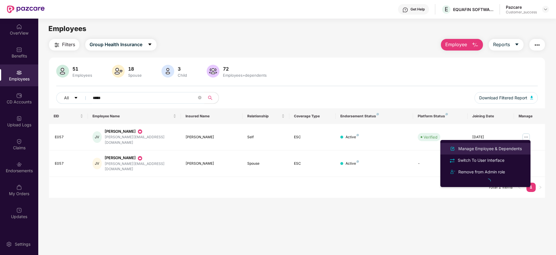
click at [484, 147] on div "Manage Employee & Dependents" at bounding box center [490, 148] width 66 height 6
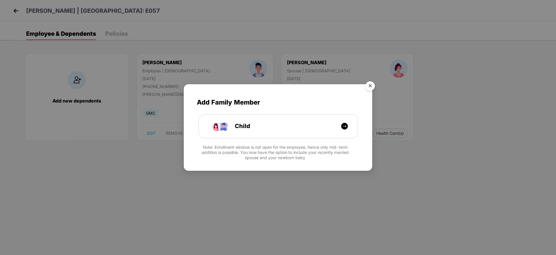
click at [373, 81] on img "Close" at bounding box center [370, 87] width 16 height 16
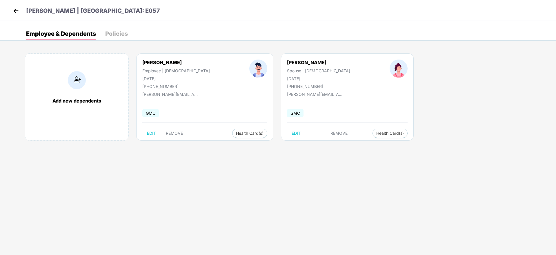
click at [19, 8] on img at bounding box center [16, 10] width 9 height 9
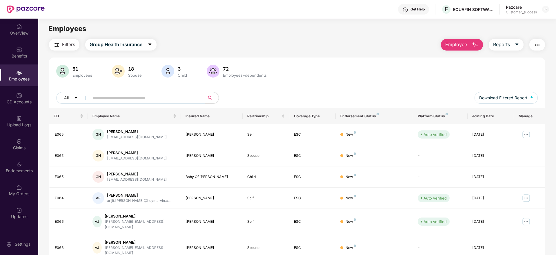
click at [128, 98] on input "text" at bounding box center [145, 97] width 104 height 9
click at [526, 133] on img at bounding box center [526, 134] width 9 height 9
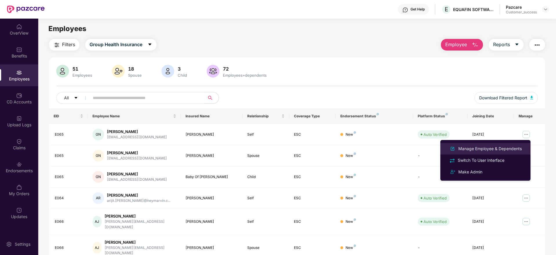
click at [481, 145] on div "Manage Employee & Dependents" at bounding box center [490, 148] width 66 height 6
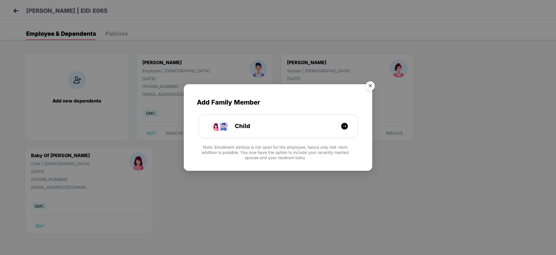
click at [369, 85] on img "Close" at bounding box center [370, 87] width 16 height 16
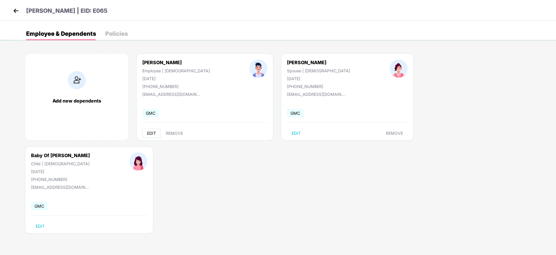
click at [151, 131] on span "EDIT" at bounding box center [151, 133] width 9 height 5
select select "****"
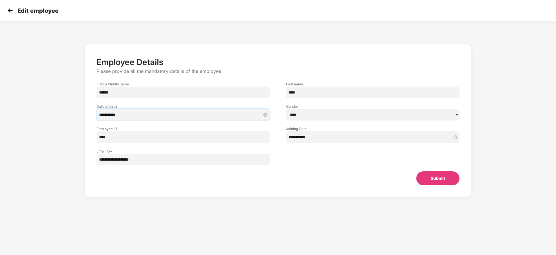
click at [164, 115] on input "**********" at bounding box center [180, 114] width 162 height 6
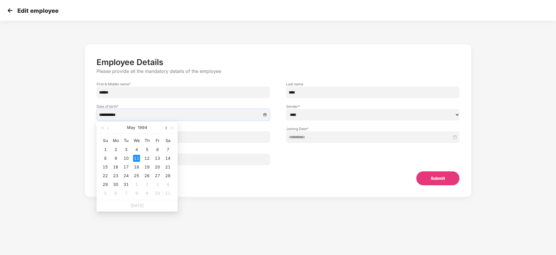
click at [166, 128] on span "button" at bounding box center [165, 127] width 3 height 3
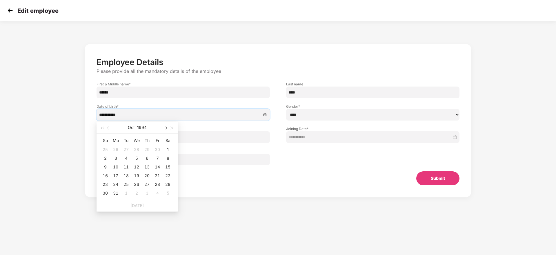
click at [166, 128] on span "button" at bounding box center [165, 127] width 3 height 3
type input "**********"
click at [170, 150] on div "5" at bounding box center [167, 149] width 7 height 7
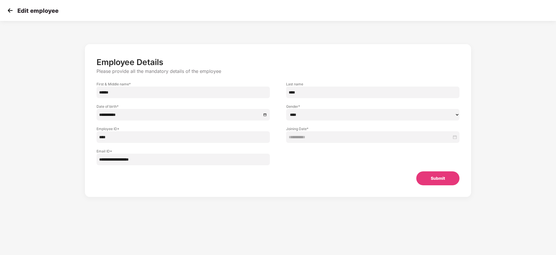
click at [445, 176] on button "Submit" at bounding box center [437, 178] width 43 height 14
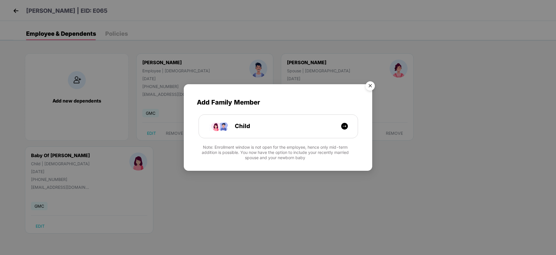
click at [370, 86] on img "Close" at bounding box center [370, 87] width 16 height 16
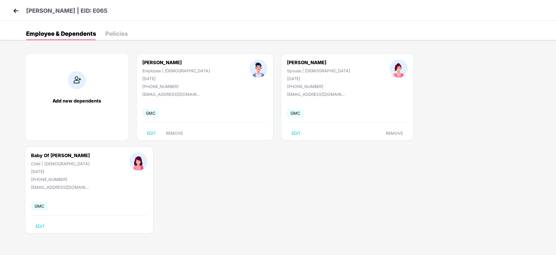
click at [17, 14] on img at bounding box center [16, 10] width 9 height 9
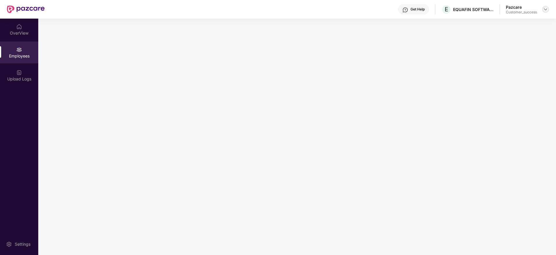
click at [544, 7] on img at bounding box center [545, 9] width 5 height 5
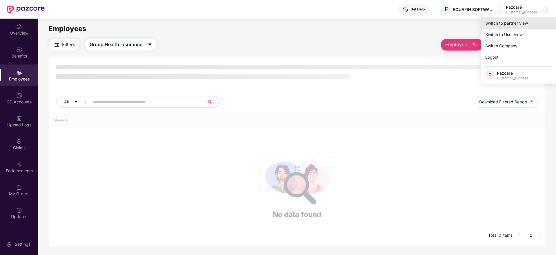
click at [491, 21] on div "Switch to partner view" at bounding box center [518, 22] width 75 height 11
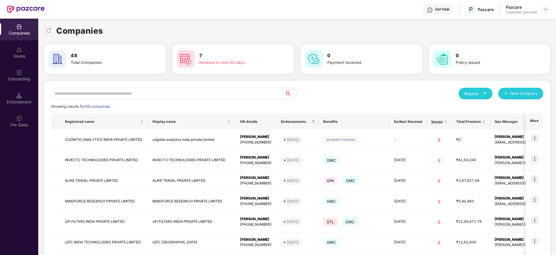
click at [111, 93] on input "text" at bounding box center [168, 94] width 234 height 12
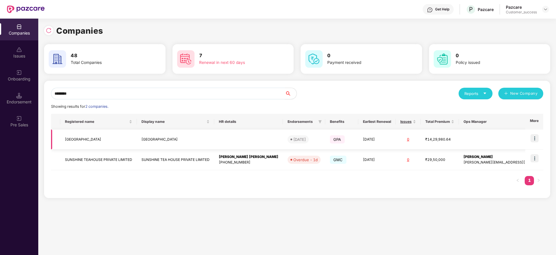
type input "********"
click at [536, 135] on img at bounding box center [535, 138] width 8 height 8
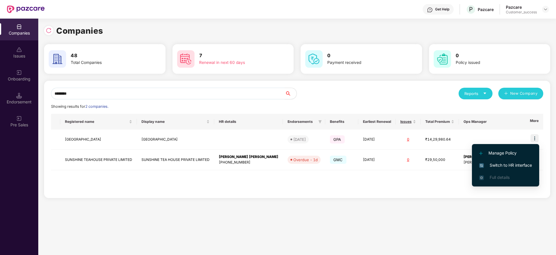
click at [490, 163] on span "Switch to HR interface" at bounding box center [505, 165] width 53 height 6
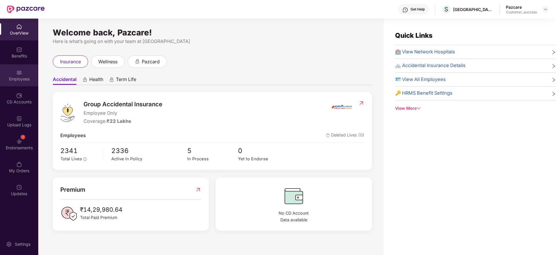
click at [22, 77] on div "Employees" at bounding box center [19, 79] width 38 height 6
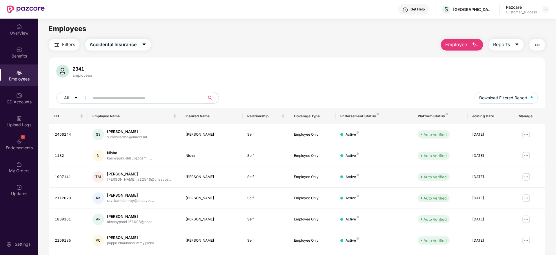
click at [67, 43] on span "Filters" at bounding box center [68, 44] width 13 height 7
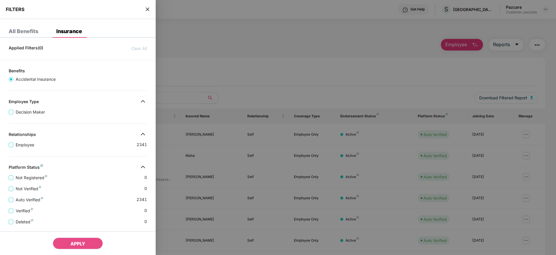
click at [90, 167] on div "Platform Status" at bounding box center [78, 167] width 156 height 7
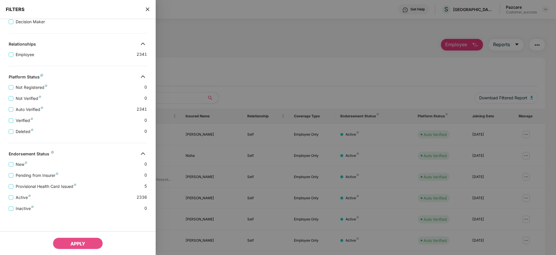
scroll to position [90, 0]
click at [24, 196] on span "Active" at bounding box center [23, 197] width 20 height 6
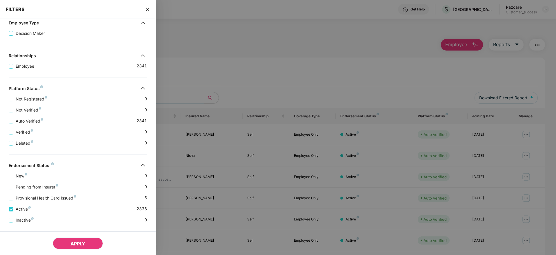
click at [78, 240] on span "APPLY" at bounding box center [77, 243] width 15 height 6
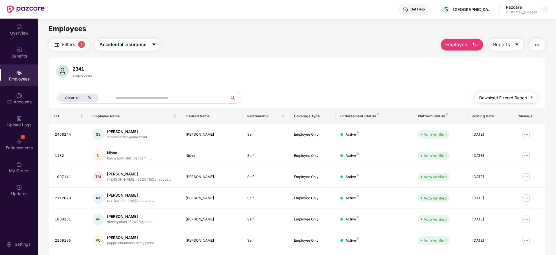
click at [499, 99] on span "Download Filtered Report" at bounding box center [503, 98] width 48 height 6
click at [549, 10] on div at bounding box center [545, 9] width 7 height 7
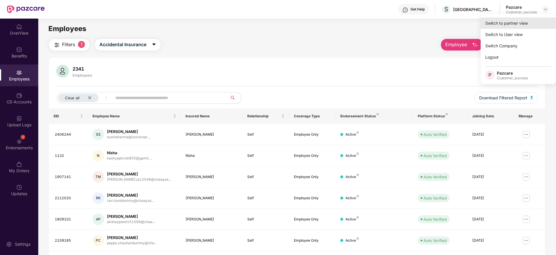
click at [512, 25] on div "Switch to partner view" at bounding box center [518, 22] width 75 height 11
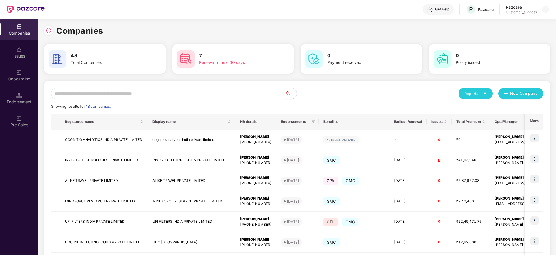
click at [134, 93] on input "text" at bounding box center [168, 94] width 234 height 12
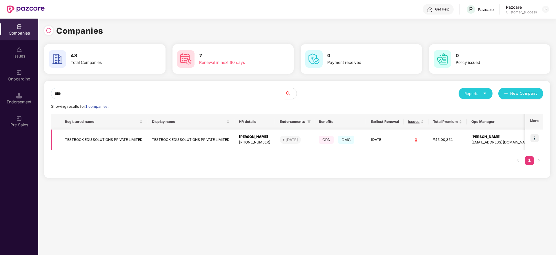
type input "****"
click at [535, 139] on img at bounding box center [535, 138] width 8 height 8
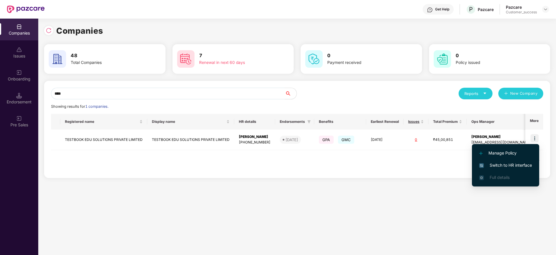
click at [501, 165] on span "Switch to HR interface" at bounding box center [505, 165] width 53 height 6
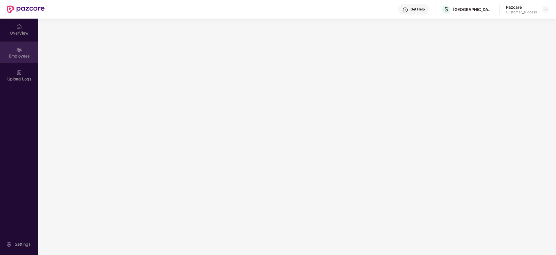
click at [21, 56] on div "Employees" at bounding box center [19, 56] width 38 height 6
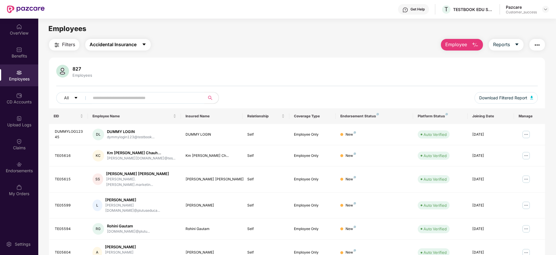
click at [123, 43] on span "Accidental Insurance" at bounding box center [113, 44] width 47 height 7
click at [18, 57] on div "Benefits" at bounding box center [19, 56] width 38 height 6
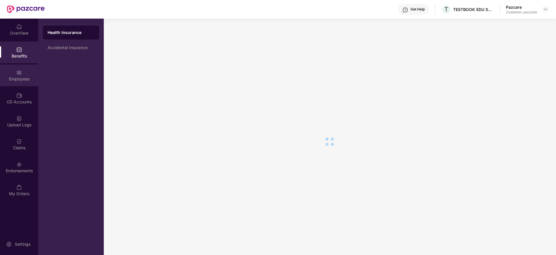
click at [23, 80] on div "Employees" at bounding box center [19, 79] width 38 height 6
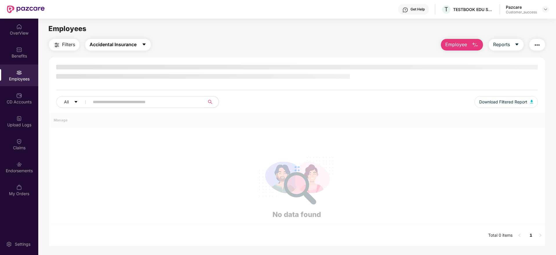
click at [126, 44] on span "Accidental Insurance" at bounding box center [113, 44] width 47 height 7
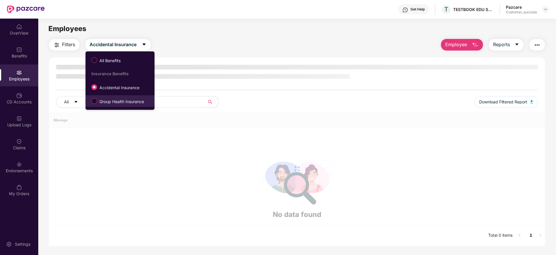
click at [114, 104] on span "Group Health Insurance" at bounding box center [121, 101] width 49 height 6
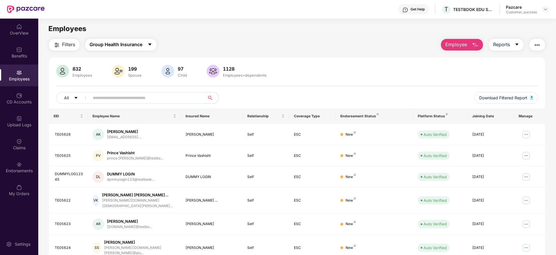
click at [128, 43] on span "Group Health Insurance" at bounding box center [116, 44] width 53 height 7
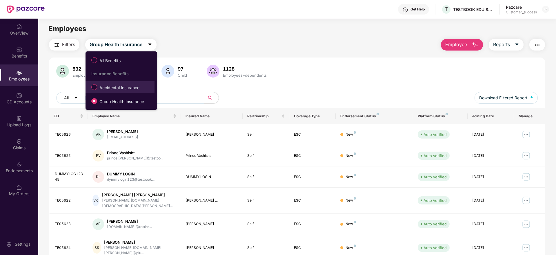
click at [105, 88] on span "Accidental Insurance" at bounding box center [119, 87] width 45 height 6
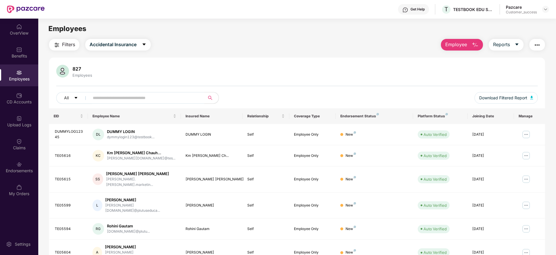
click at [466, 44] on span "Employee" at bounding box center [456, 44] width 22 height 7
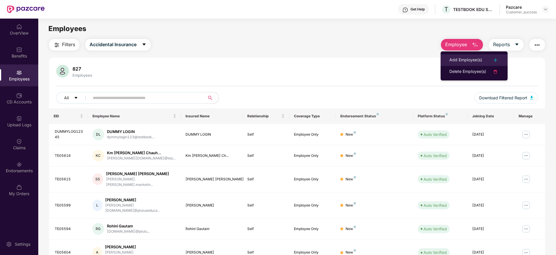
click at [465, 60] on div "Add Employee(s)" at bounding box center [465, 60] width 33 height 7
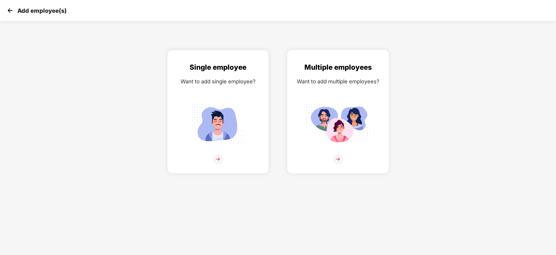
click at [339, 156] on img at bounding box center [338, 159] width 10 height 10
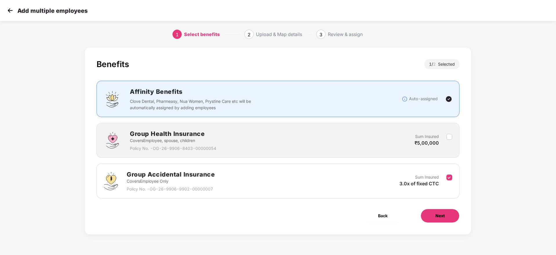
click at [439, 212] on button "Next" at bounding box center [440, 215] width 39 height 14
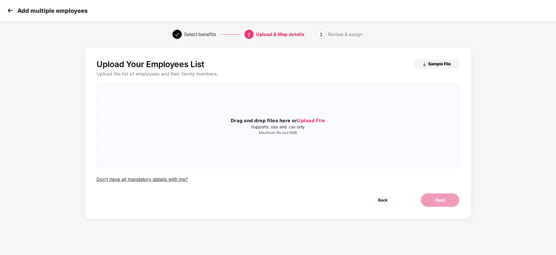
click at [430, 64] on span "Sample File" at bounding box center [439, 64] width 23 height 6
click at [319, 120] on span "Upload File" at bounding box center [311, 120] width 28 height 6
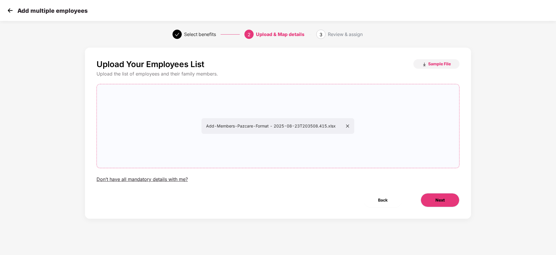
click at [451, 199] on button "Next" at bounding box center [440, 200] width 39 height 14
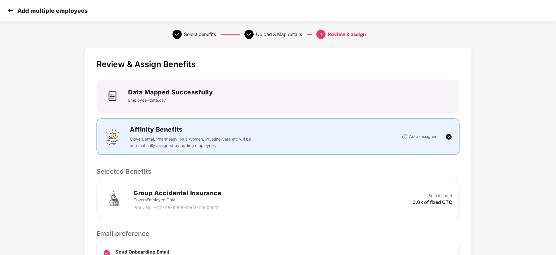
click at [442, 166] on p "Selected Benefits" at bounding box center [278, 171] width 363 height 10
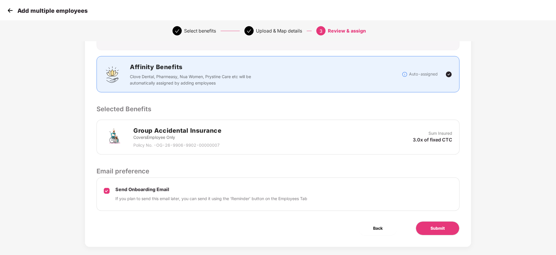
scroll to position [69, 0]
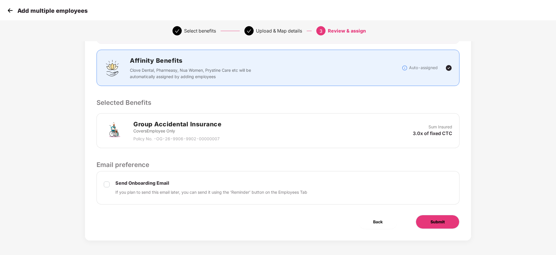
click at [424, 218] on button "Submit" at bounding box center [438, 222] width 44 height 14
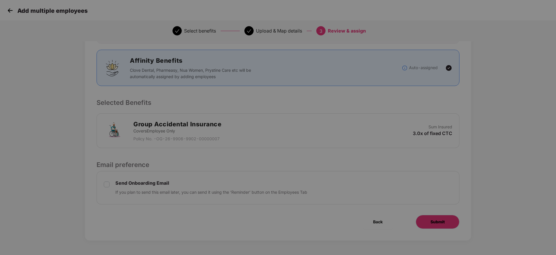
scroll to position [0, 0]
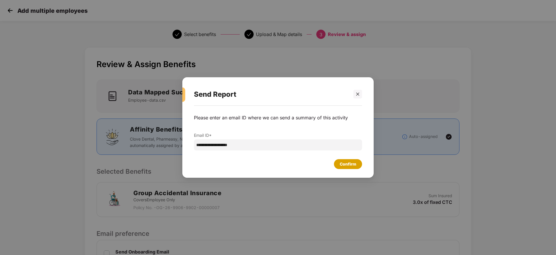
click at [346, 163] on div "Confirm" at bounding box center [348, 164] width 17 height 6
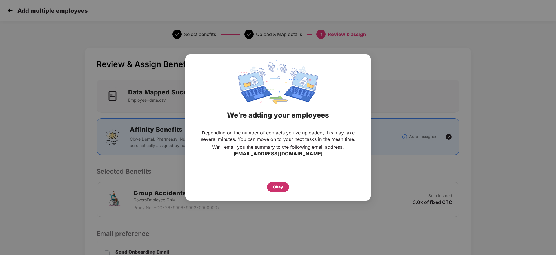
click at [278, 185] on div "Okay" at bounding box center [278, 187] width 10 height 6
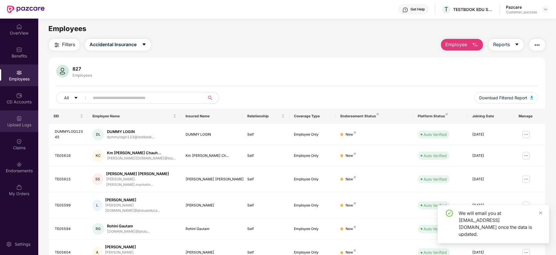
click at [20, 124] on div "Upload Logs" at bounding box center [19, 125] width 38 height 6
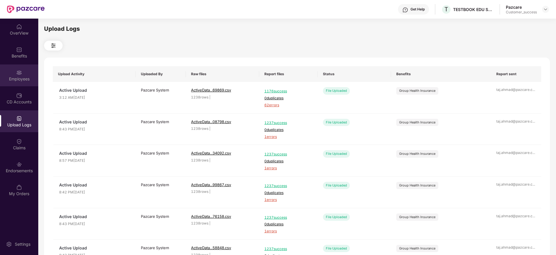
click at [23, 83] on div "Employees" at bounding box center [19, 75] width 38 height 22
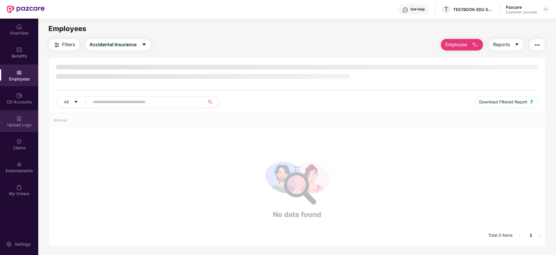
click at [21, 127] on div "Upload Logs" at bounding box center [19, 125] width 38 height 6
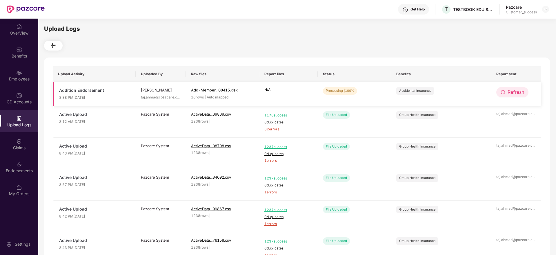
click at [515, 92] on span "Refresh" at bounding box center [516, 91] width 17 height 7
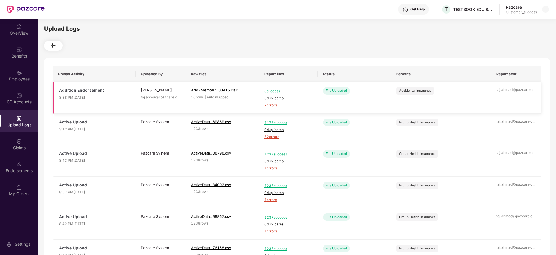
click at [270, 105] on span "2 errors" at bounding box center [288, 105] width 48 height 6
